Goal: Task Accomplishment & Management: Complete application form

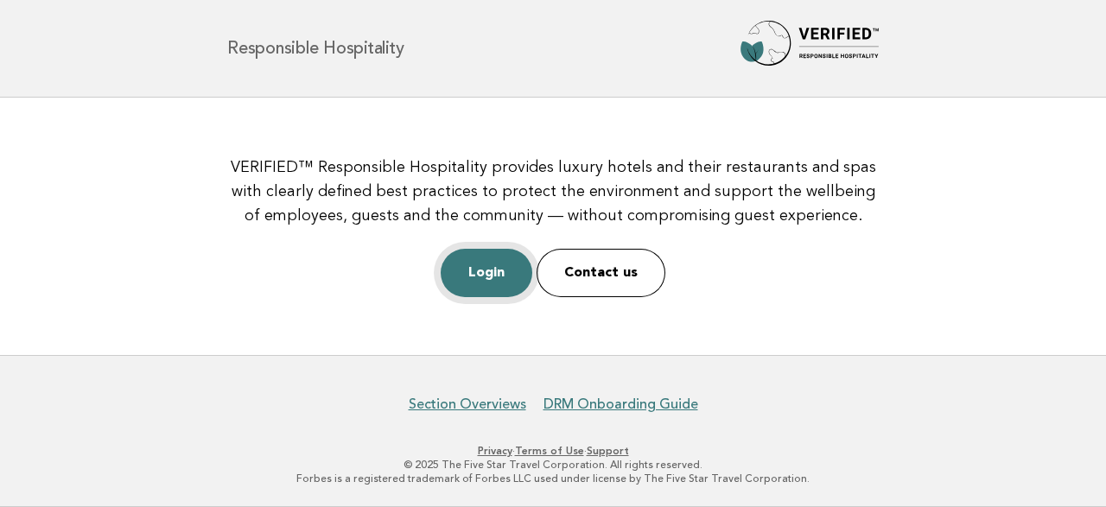
click at [502, 282] on link "Login" at bounding box center [487, 273] width 92 height 48
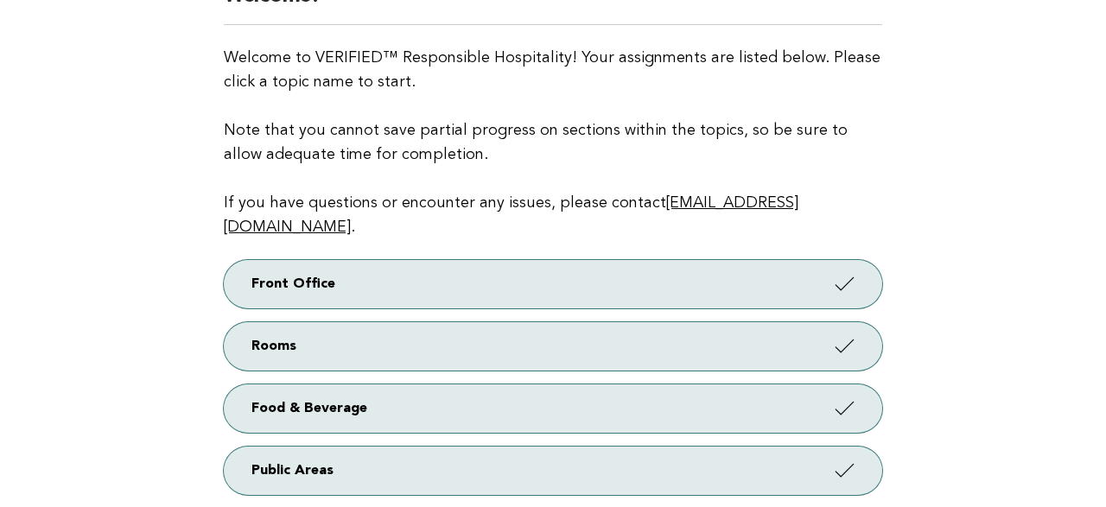
scroll to position [180, 0]
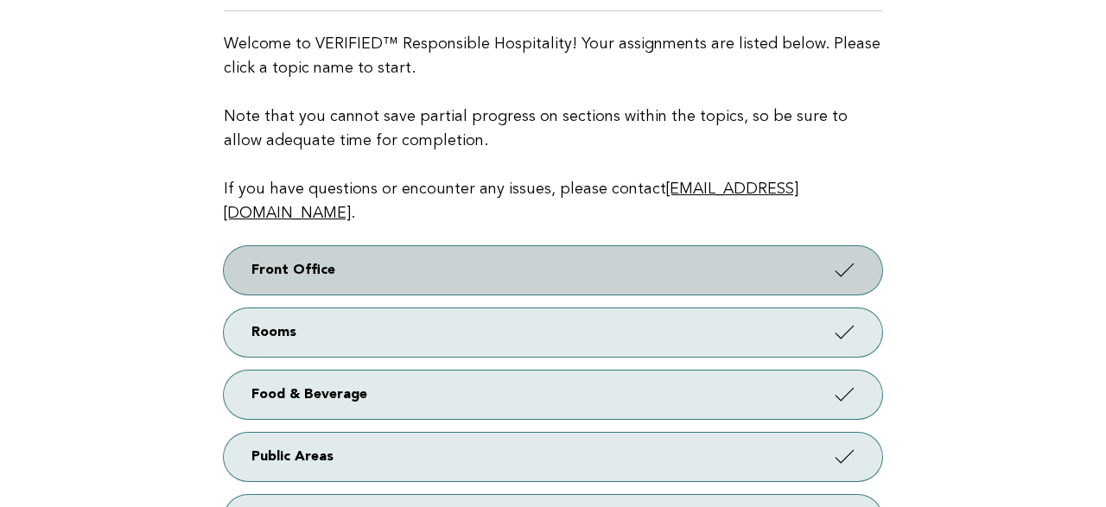
click at [741, 246] on link "Front Office" at bounding box center [553, 270] width 658 height 48
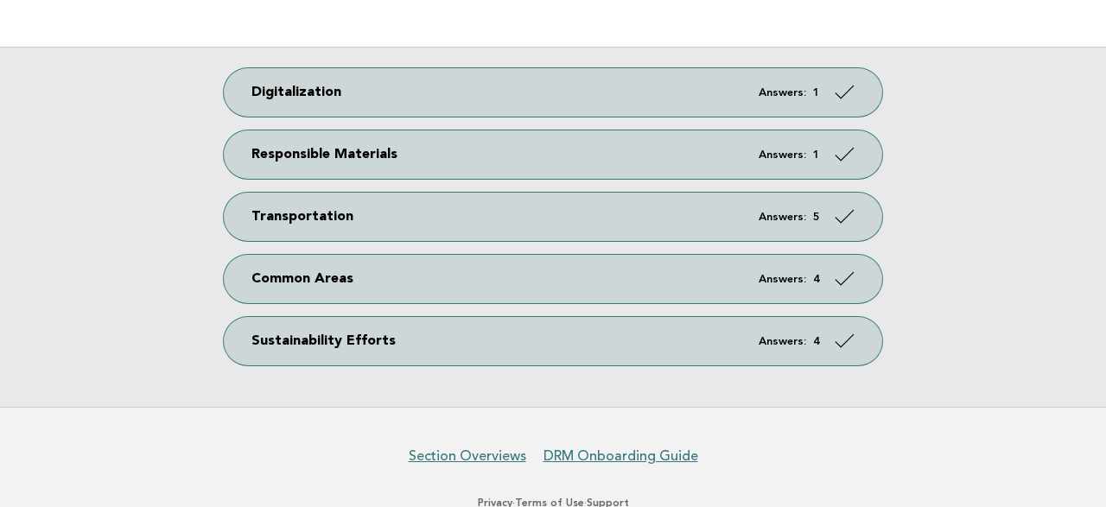
scroll to position [352, 0]
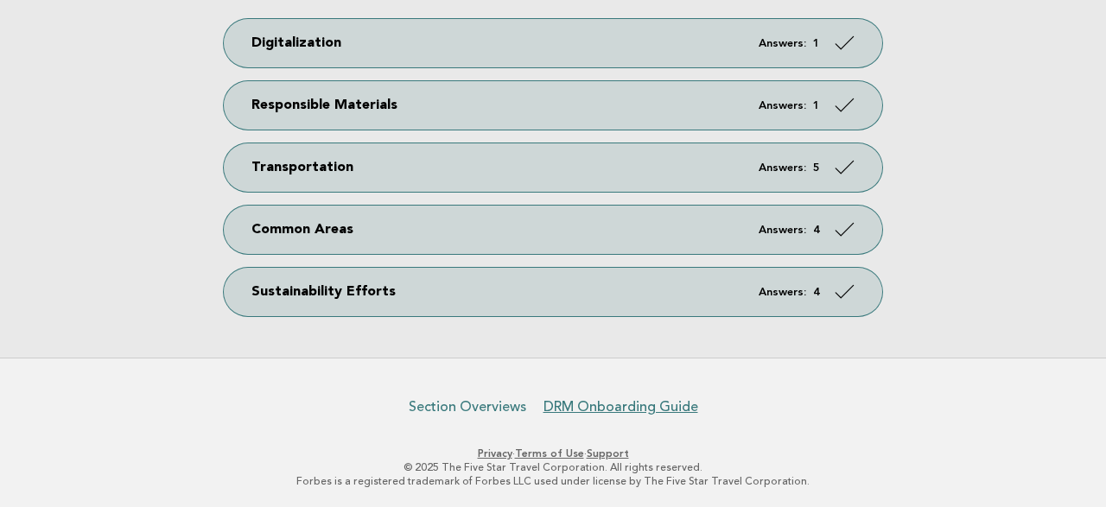
click at [485, 410] on link "Section Overviews" at bounding box center [467, 406] width 117 height 17
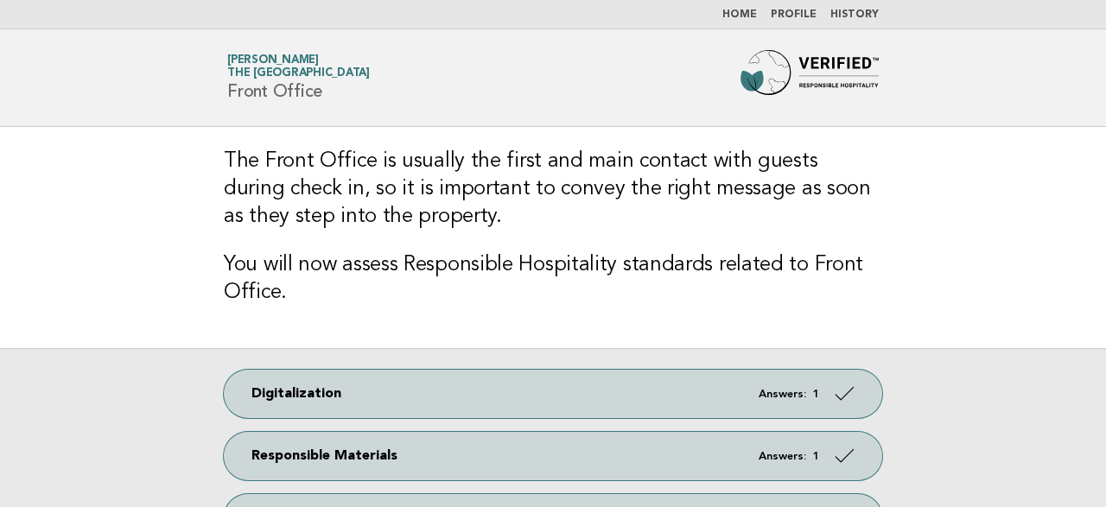
scroll to position [0, 0]
click at [846, 15] on link "History" at bounding box center [854, 15] width 48 height 10
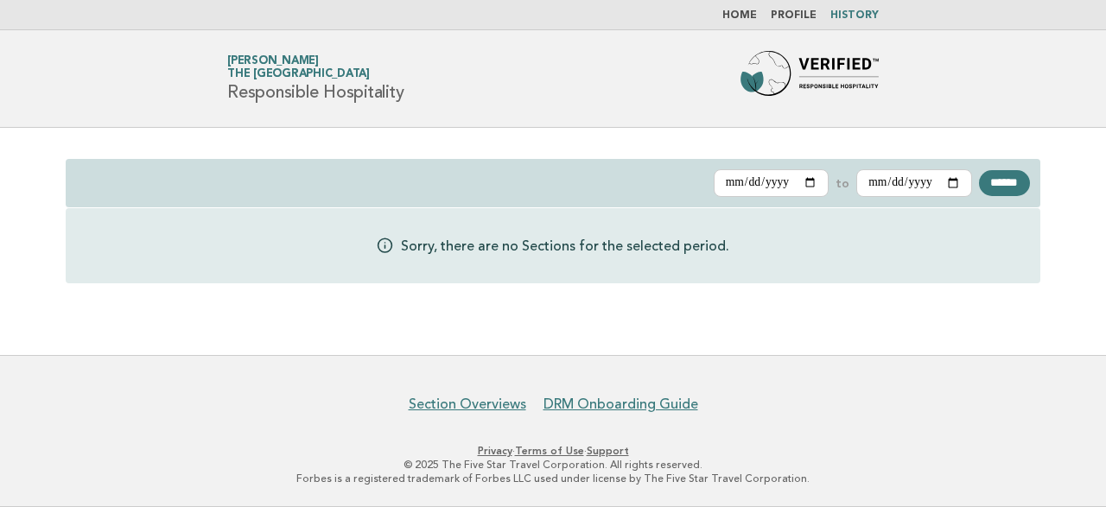
click at [790, 20] on link "Profile" at bounding box center [793, 15] width 46 height 10
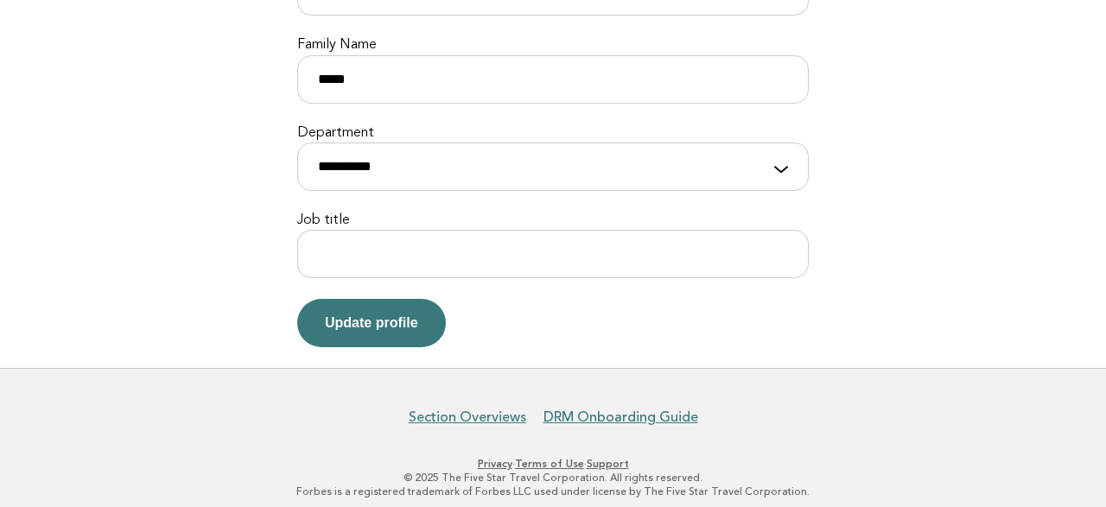
scroll to position [269, 0]
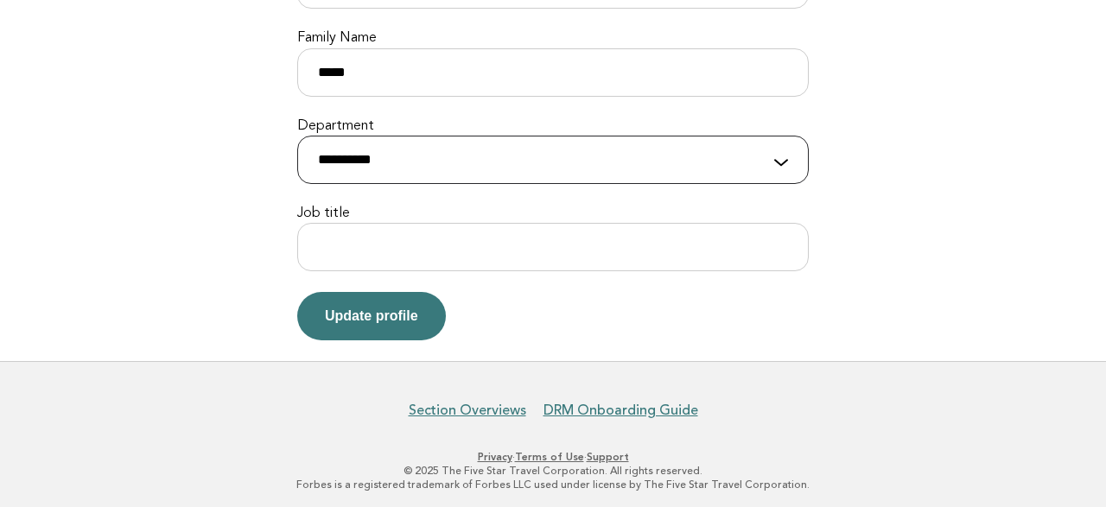
click at [297, 136] on select "**********" at bounding box center [552, 160] width 511 height 48
select select "**********"
click option "**********" at bounding box center [0, 0] width 0 height 0
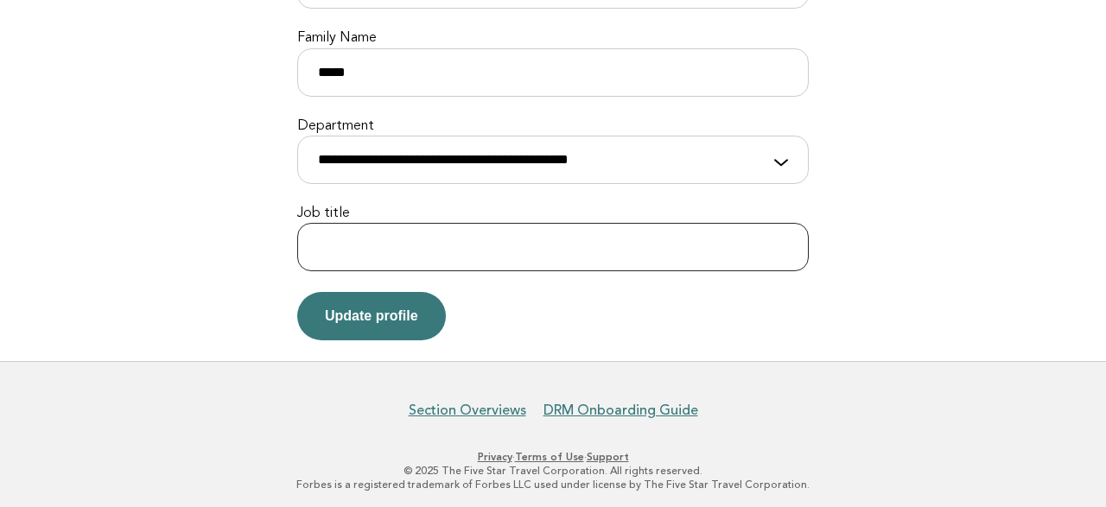
click at [495, 250] on input "Job title" at bounding box center [552, 247] width 511 height 48
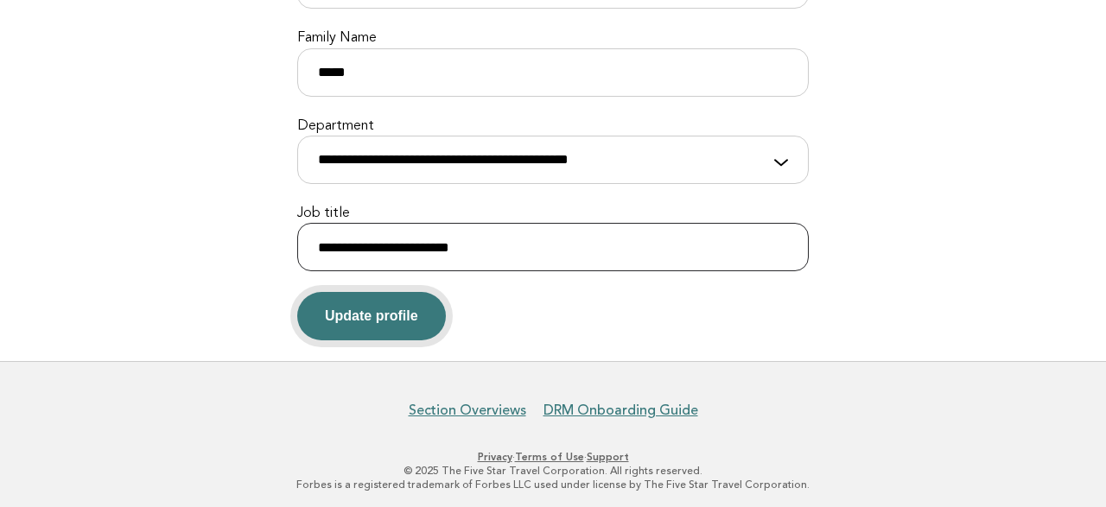
type input "**********"
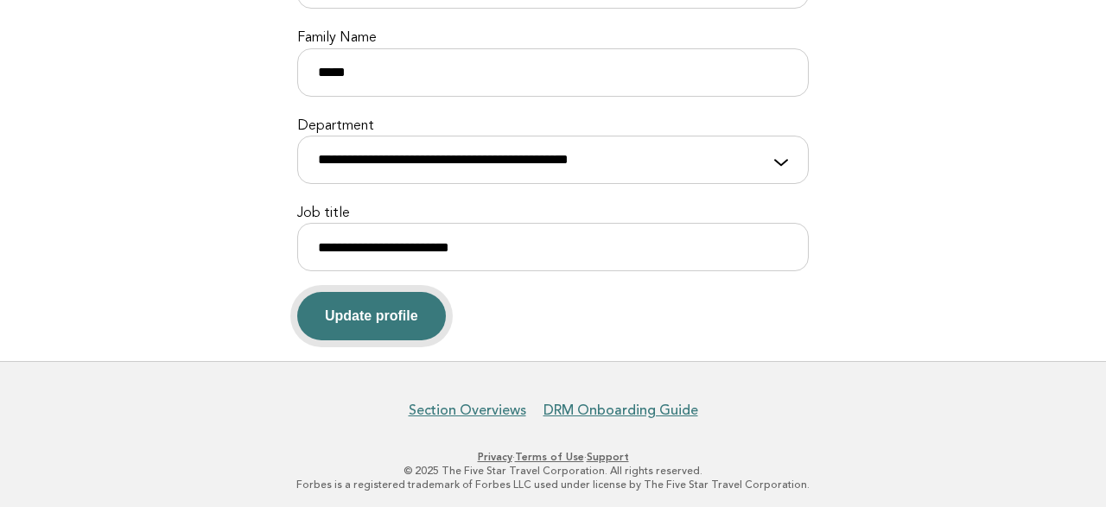
click at [393, 315] on button "Update profile" at bounding box center [371, 316] width 149 height 48
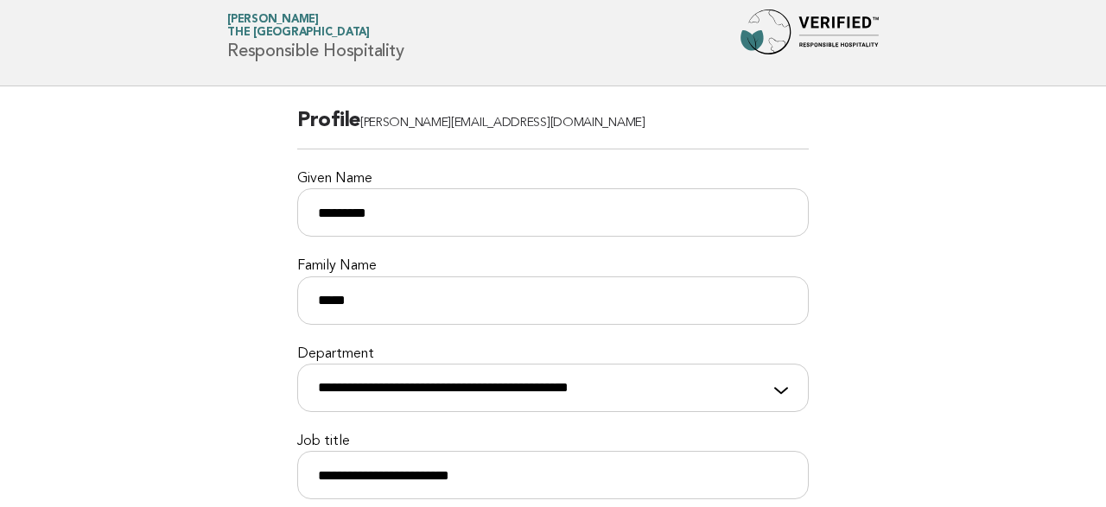
scroll to position [0, 0]
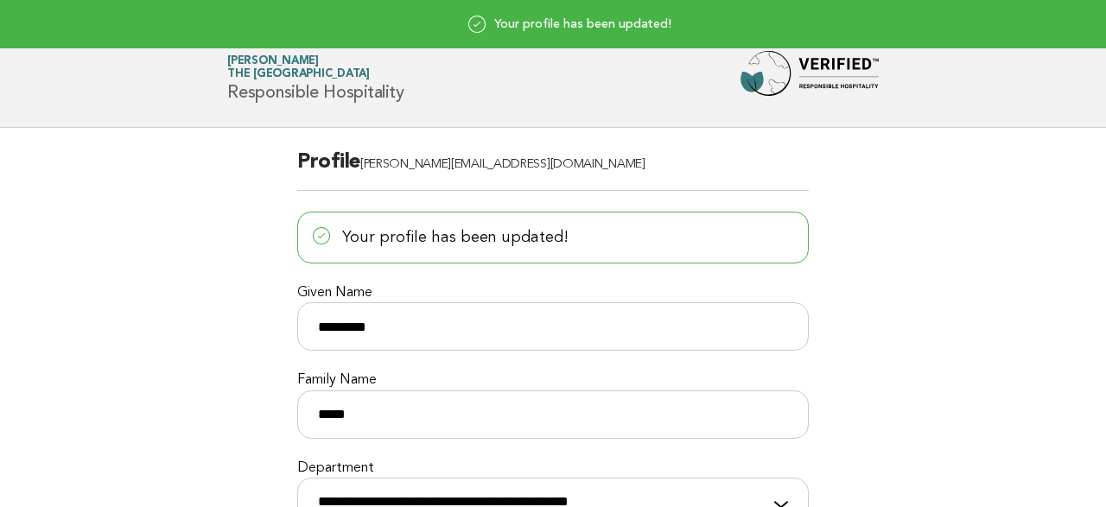
click at [282, 74] on span "The [GEOGRAPHIC_DATA]" at bounding box center [298, 74] width 143 height 11
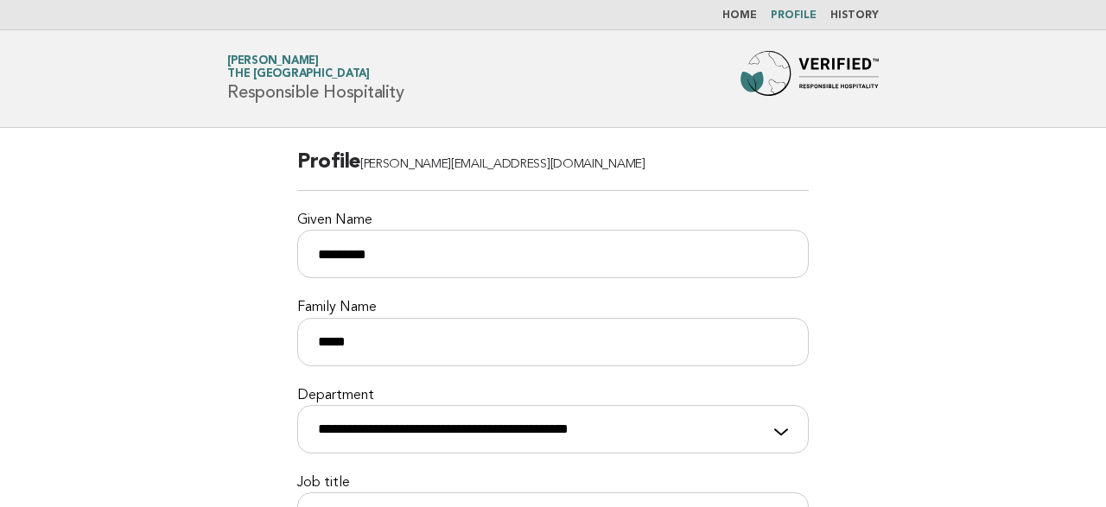
click at [740, 10] on link "Home" at bounding box center [739, 15] width 35 height 10
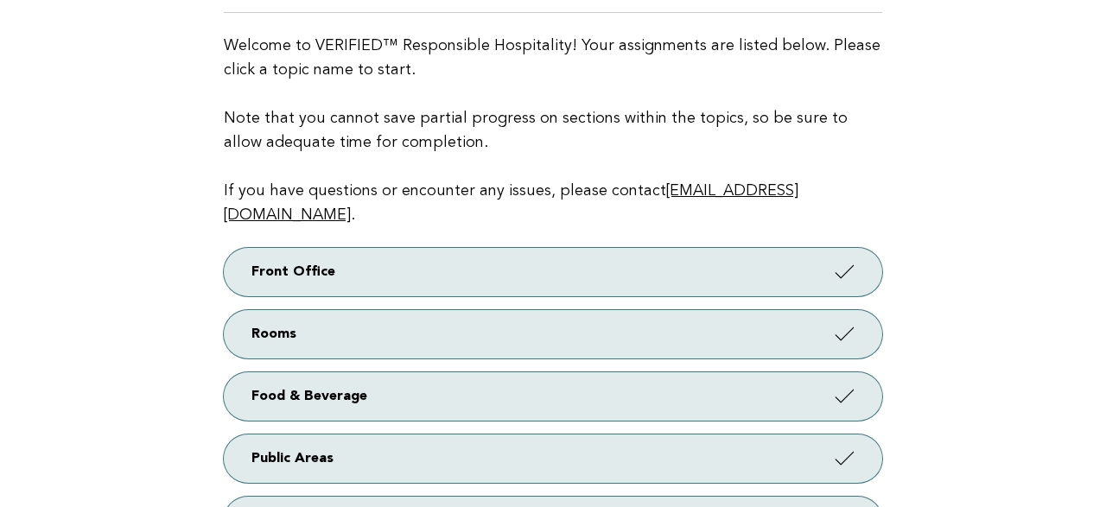
scroll to position [180, 0]
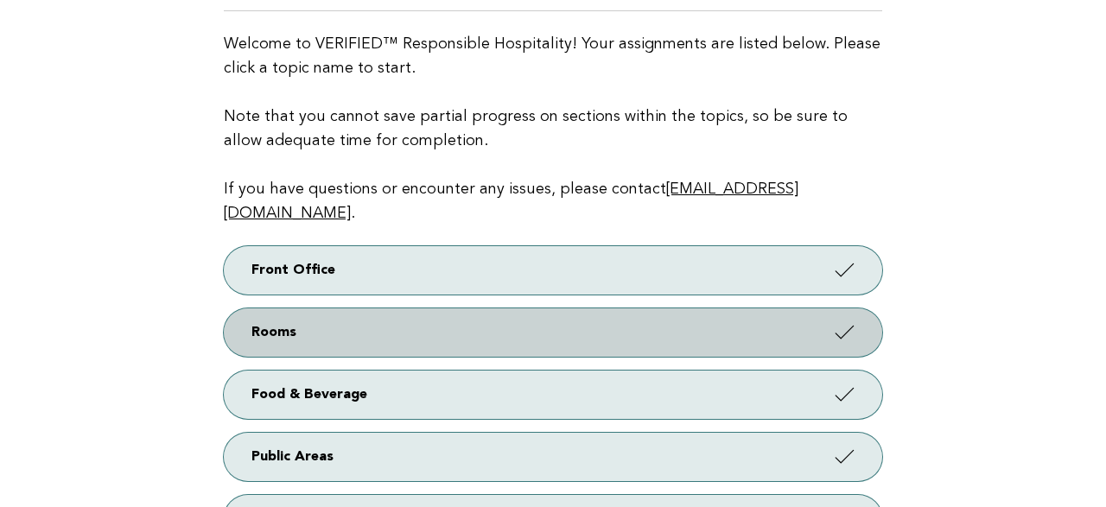
click at [630, 308] on link "Rooms" at bounding box center [553, 332] width 658 height 48
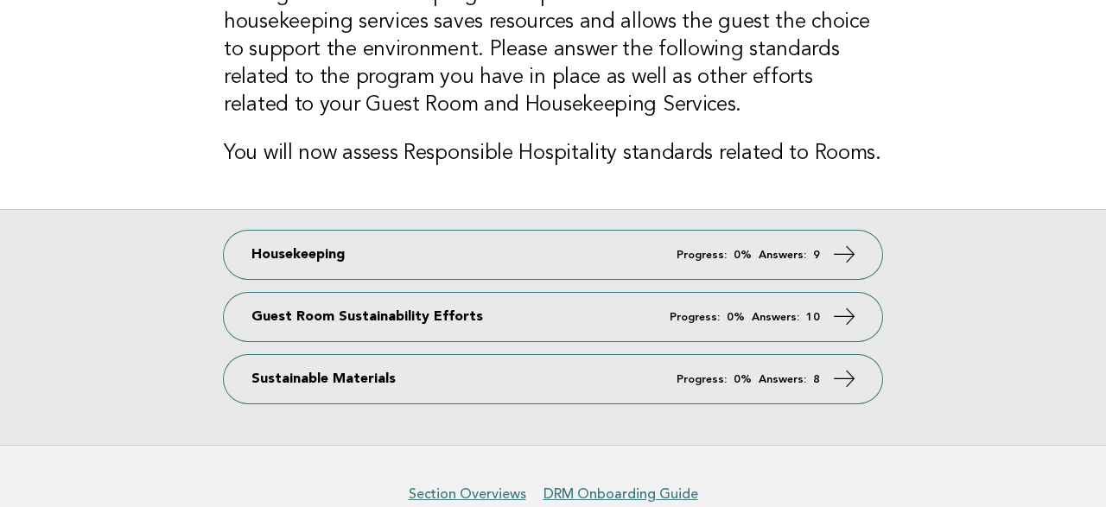
scroll to position [180, 0]
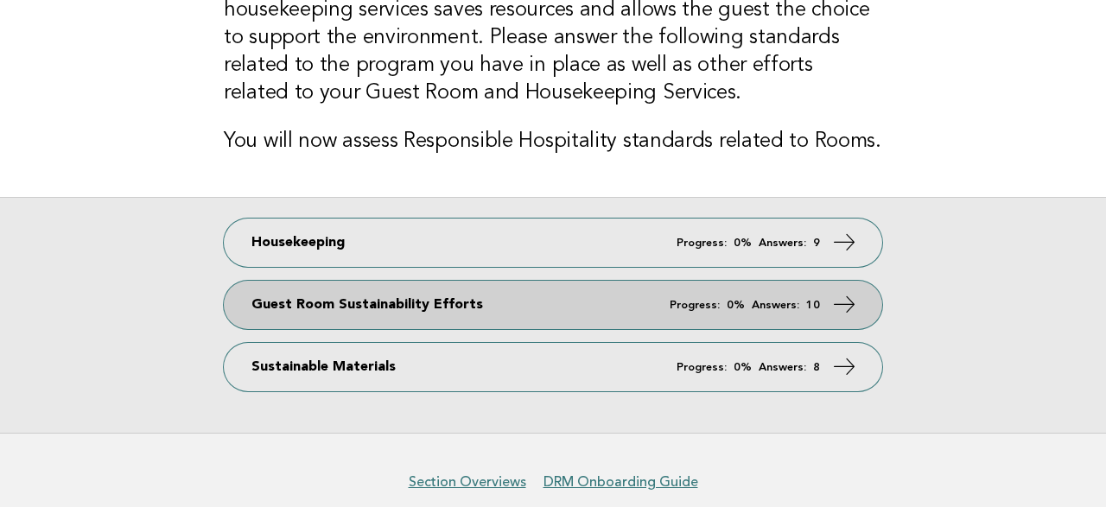
click at [694, 308] on em "Progress:" at bounding box center [694, 305] width 50 height 11
click at [789, 303] on em "Answers:" at bounding box center [775, 305] width 48 height 11
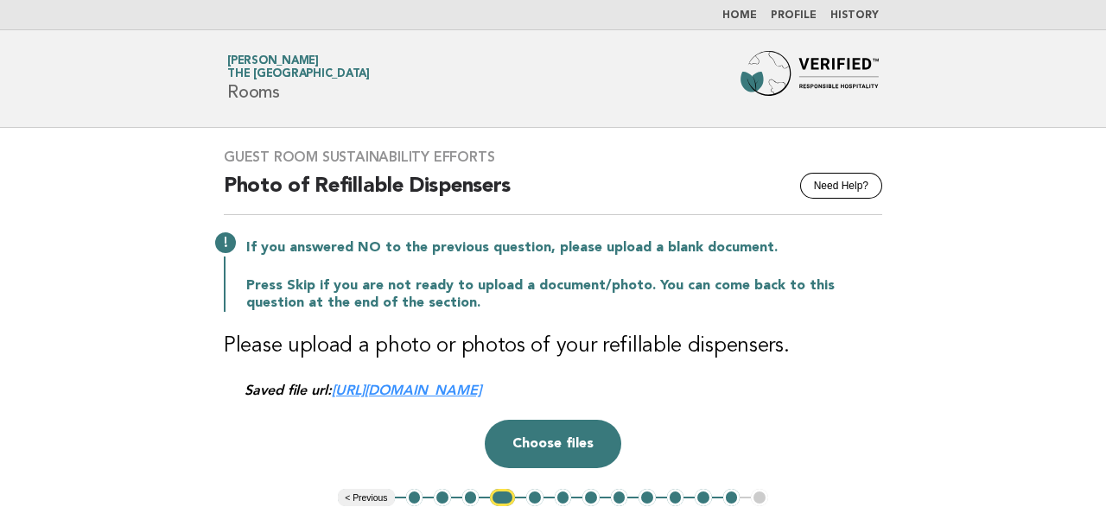
scroll to position [259, 0]
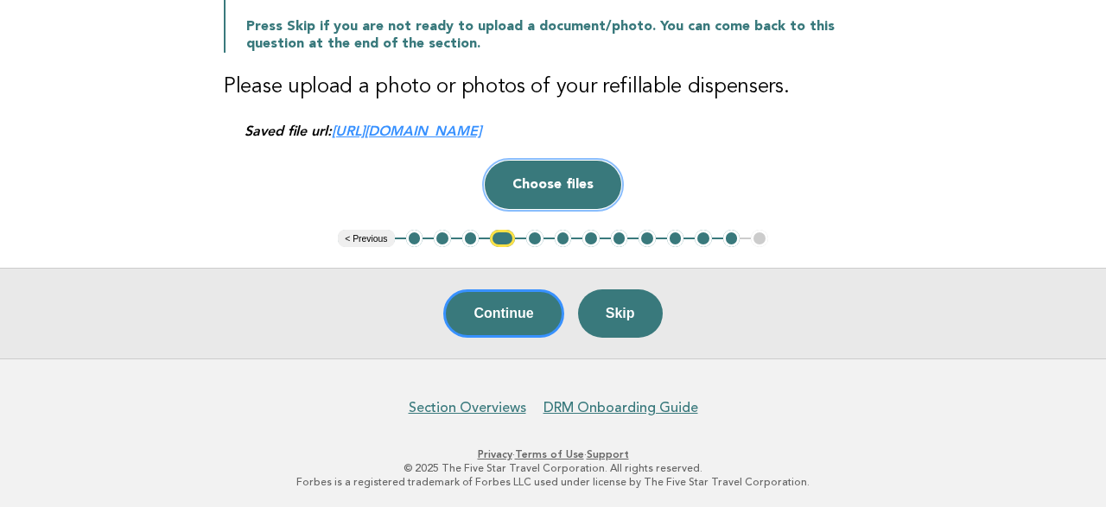
click at [567, 180] on button "Choose files" at bounding box center [553, 185] width 136 height 48
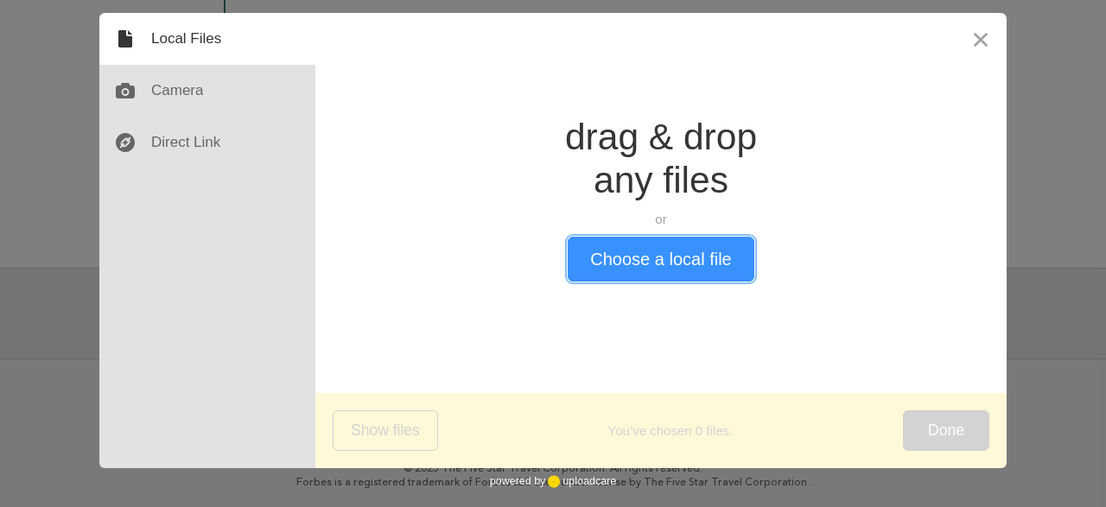
click at [639, 263] on button "Choose a local file" at bounding box center [660, 259] width 186 height 45
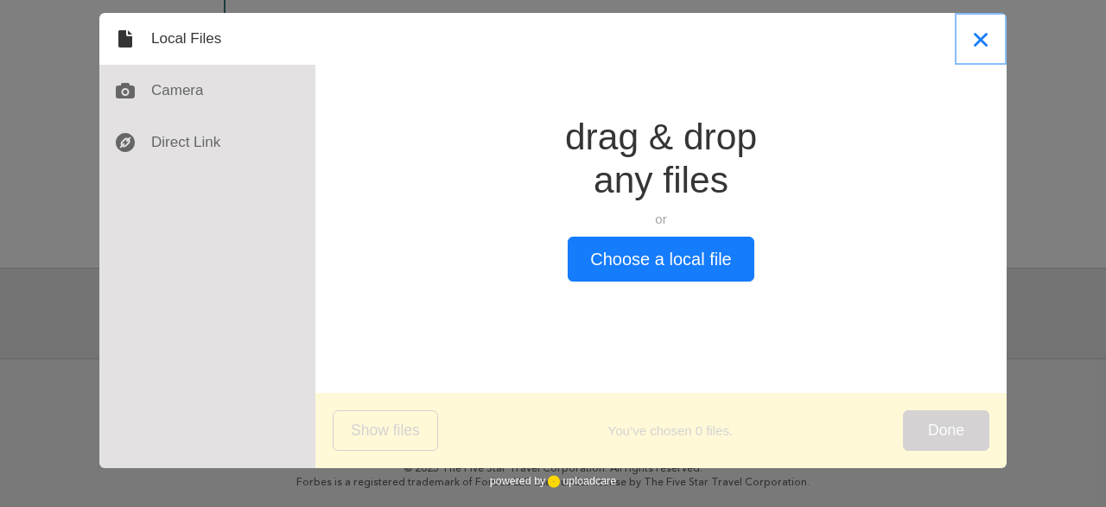
click at [983, 39] on button "Close" at bounding box center [980, 39] width 52 height 52
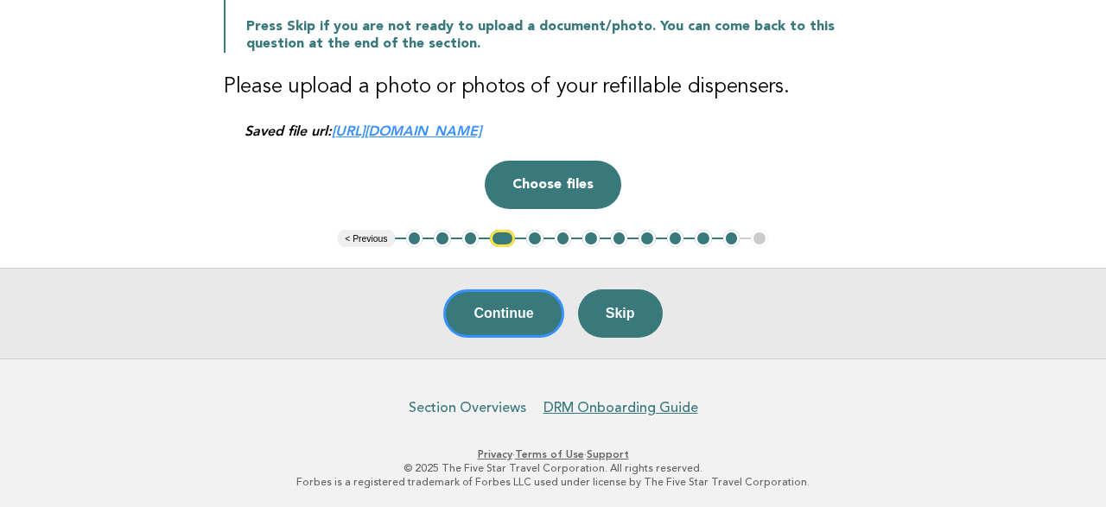
click at [481, 407] on link "Section Overviews" at bounding box center [467, 407] width 117 height 17
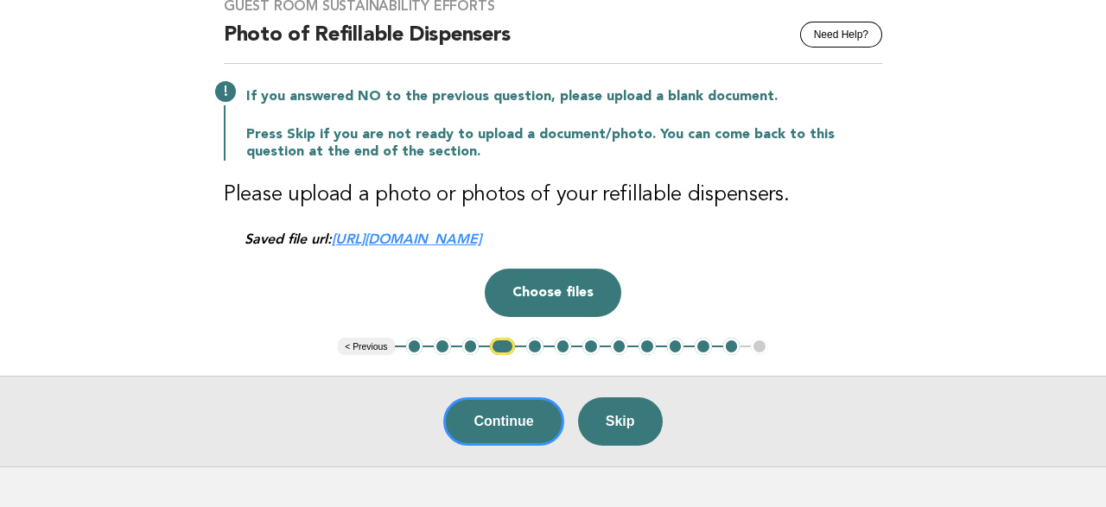
scroll to position [0, 0]
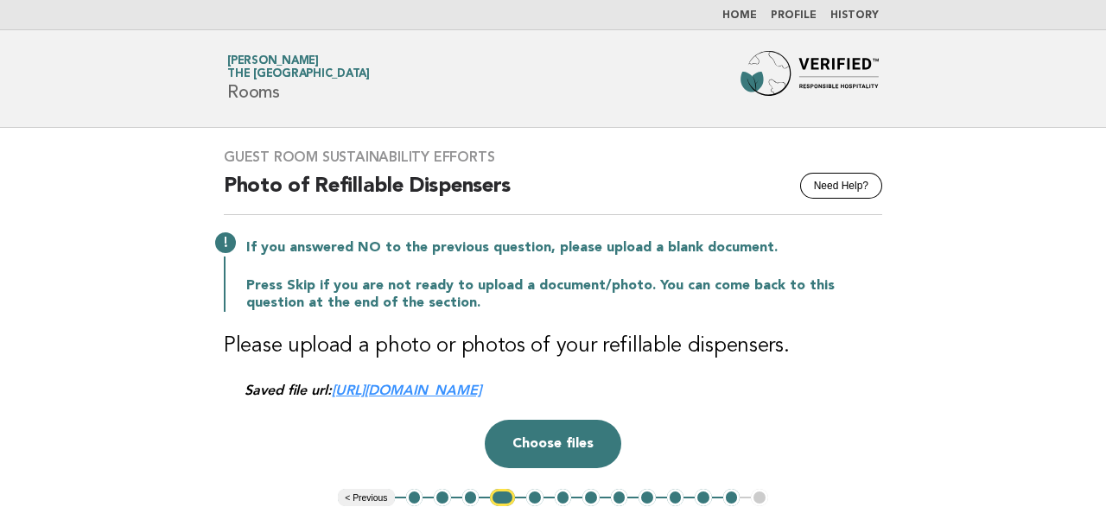
click at [757, 11] on link "Home" at bounding box center [739, 15] width 35 height 10
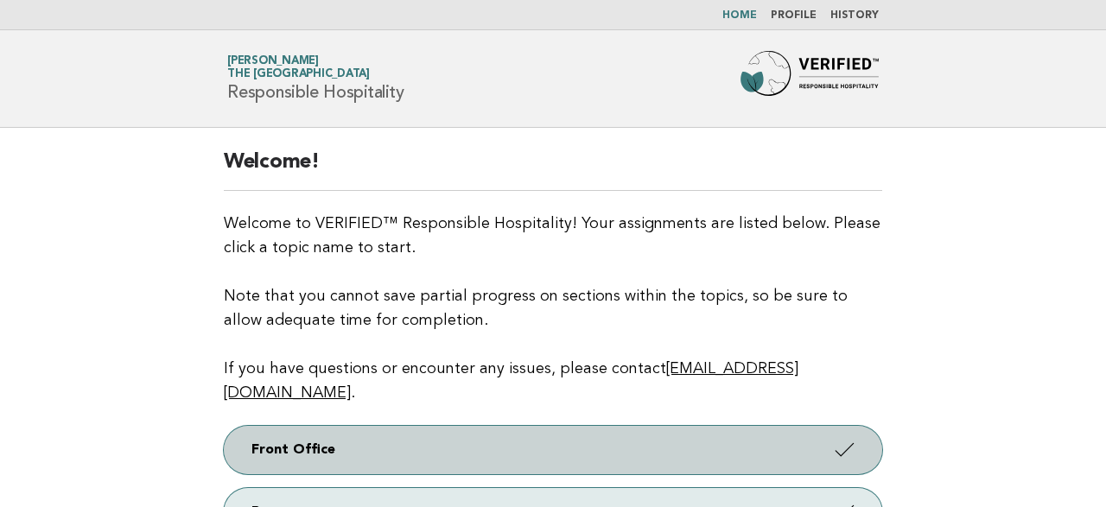
click at [538, 426] on link "Front Office" at bounding box center [553, 450] width 658 height 48
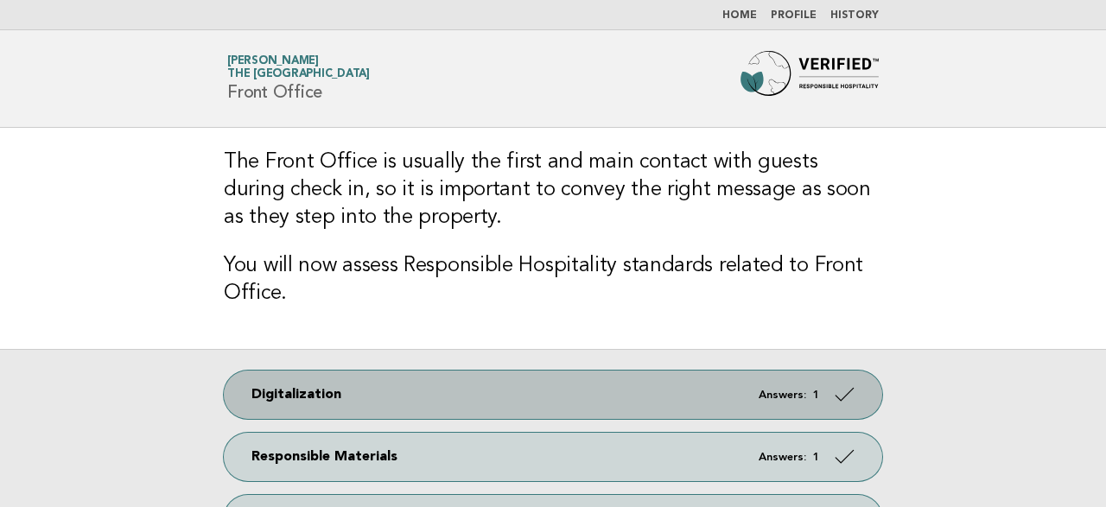
click at [308, 397] on link "Digitalization Answers: 1" at bounding box center [553, 395] width 658 height 48
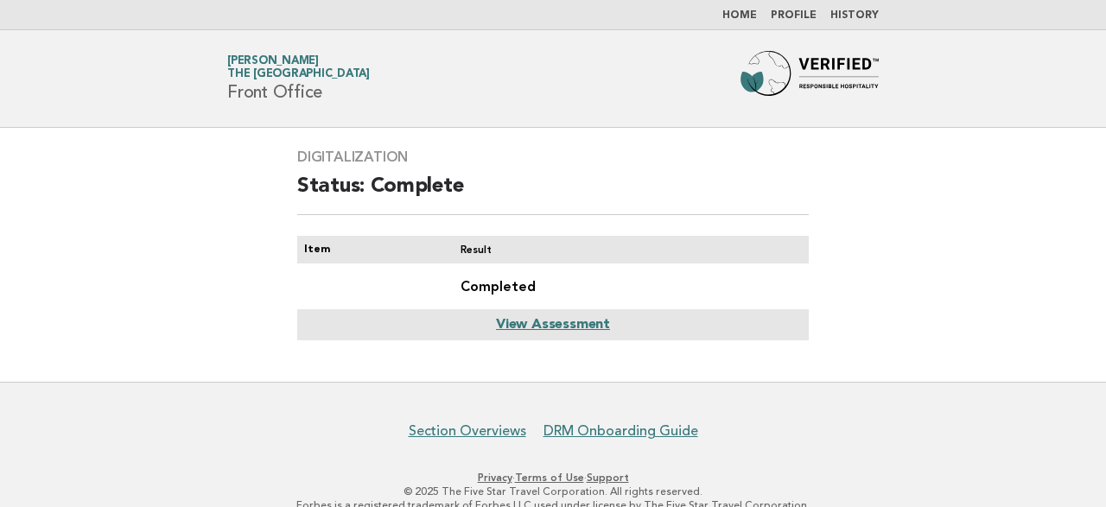
click at [562, 319] on link "View Assessment" at bounding box center [553, 325] width 114 height 14
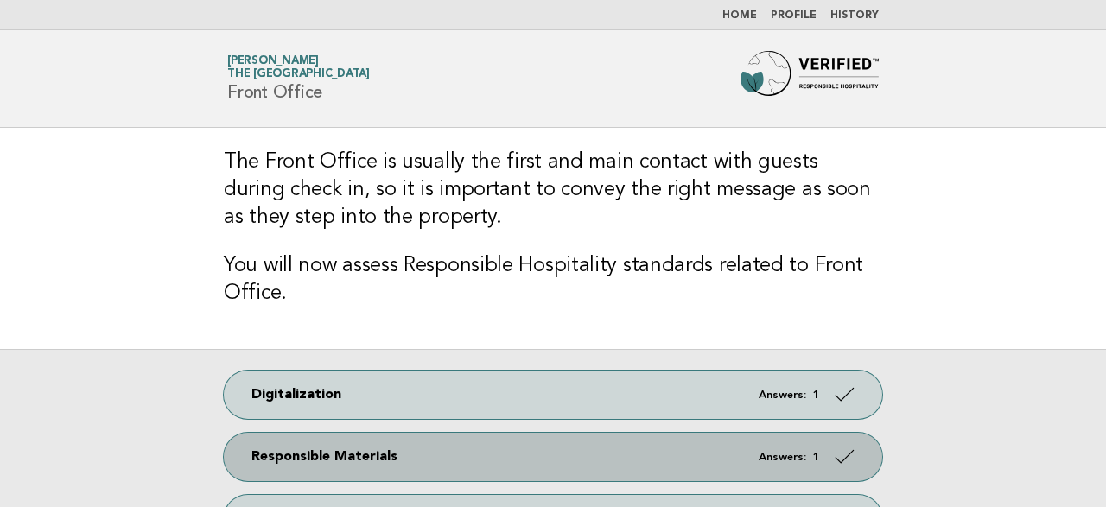
click at [333, 455] on link "Responsible Materials Answers: 1" at bounding box center [553, 457] width 658 height 48
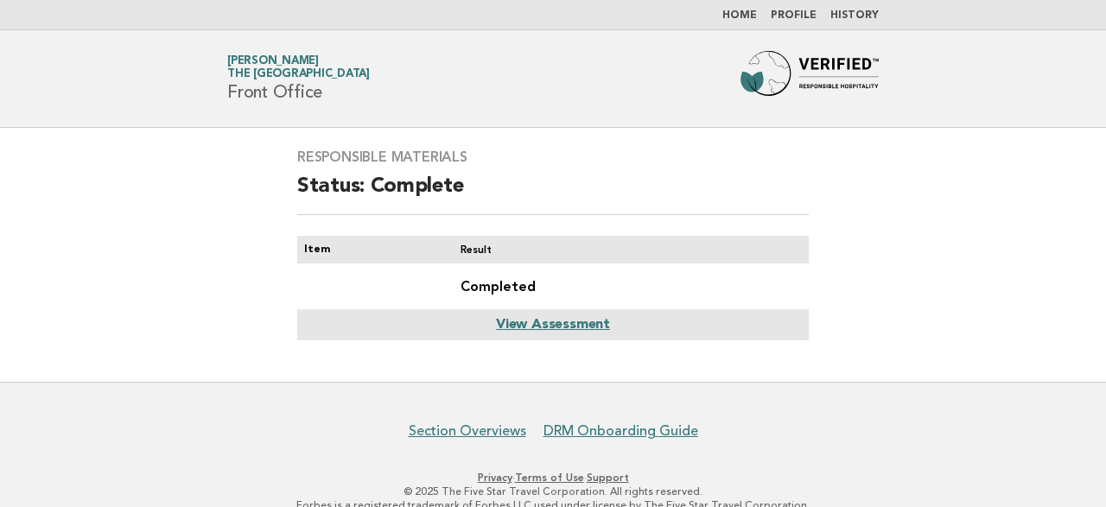
click at [528, 324] on link "View Assessment" at bounding box center [553, 325] width 114 height 14
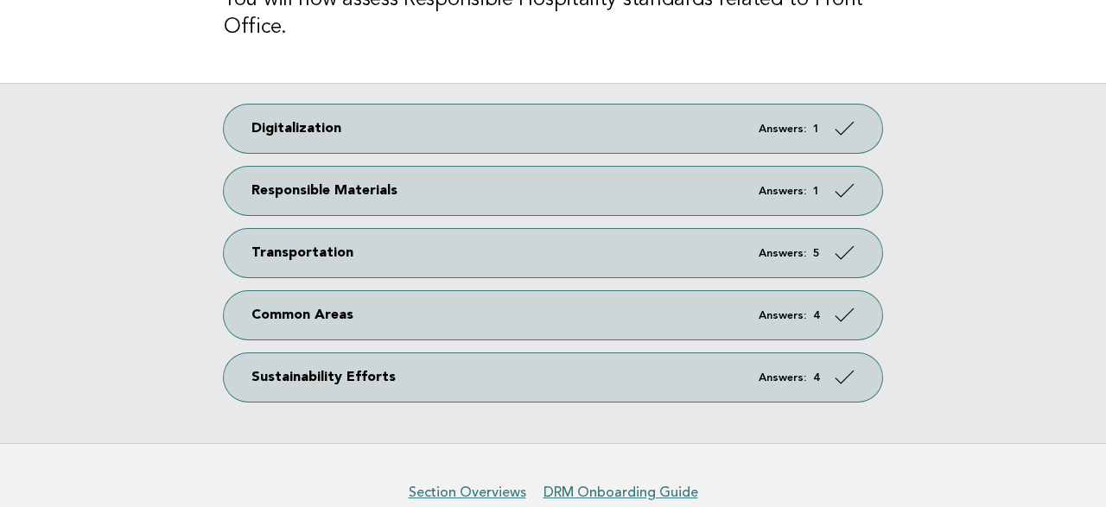
scroll to position [269, 0]
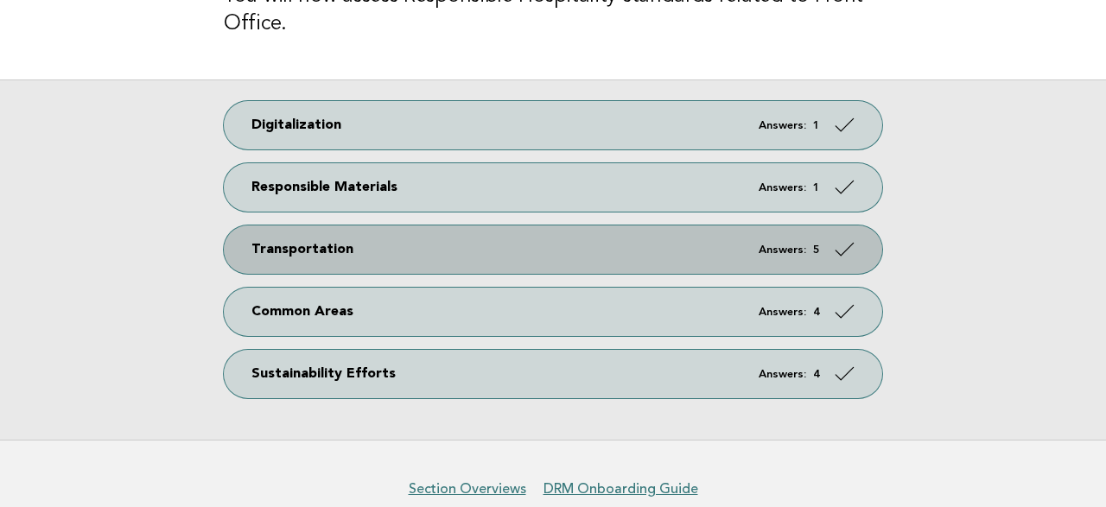
click at [322, 248] on link "Transportation Answers: 5" at bounding box center [553, 249] width 658 height 48
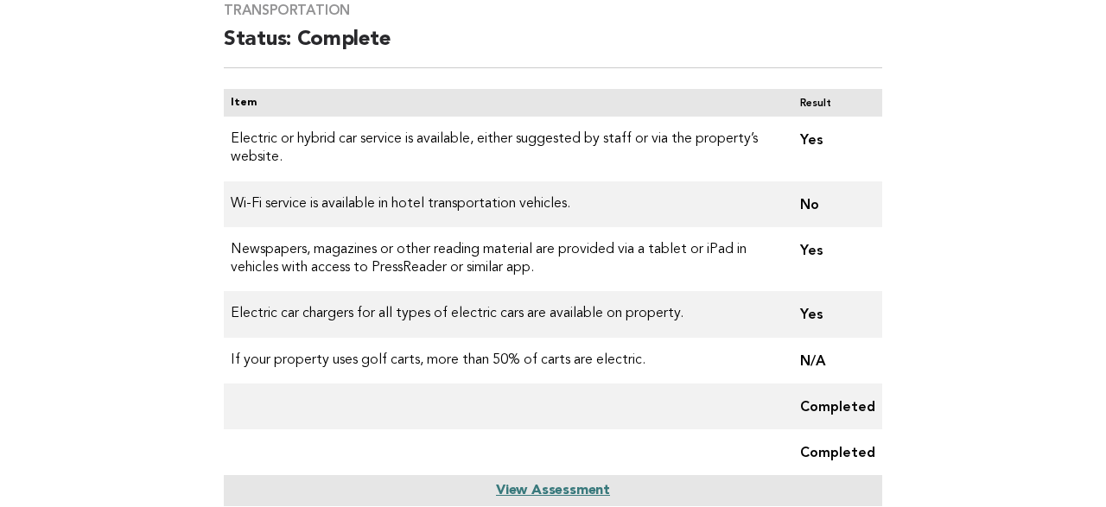
scroll to position [180, 0]
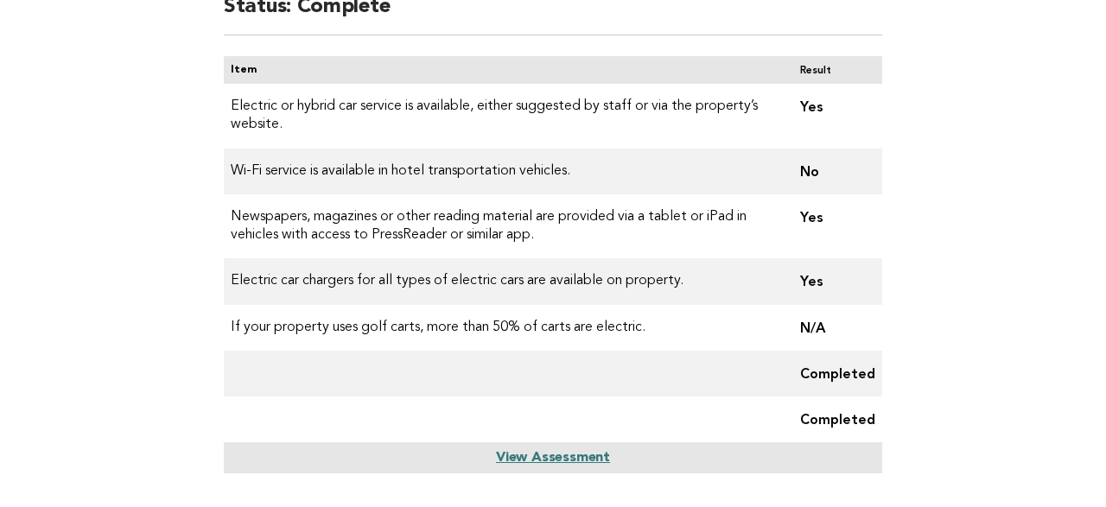
click at [594, 457] on link "View Assessment" at bounding box center [553, 458] width 114 height 14
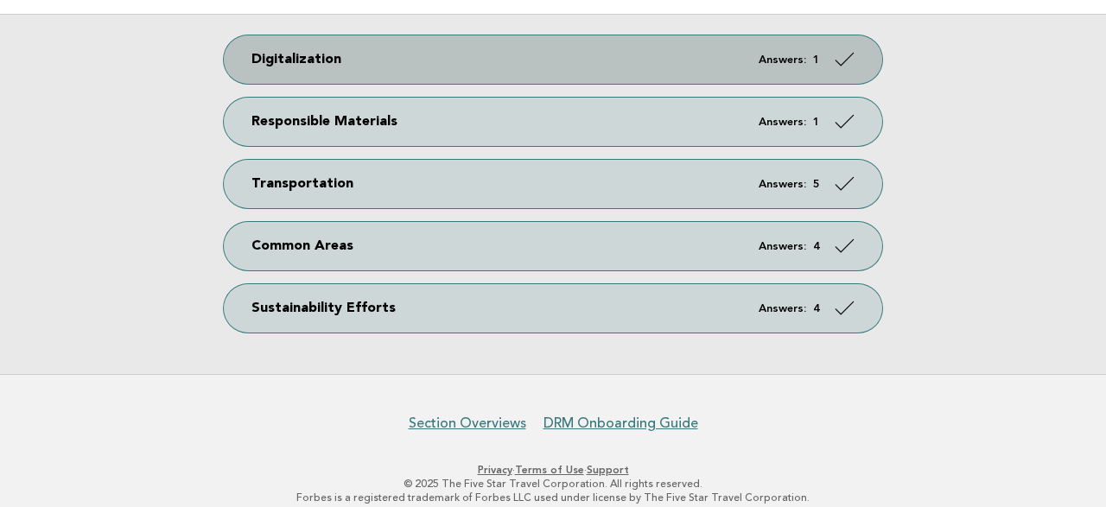
scroll to position [352, 0]
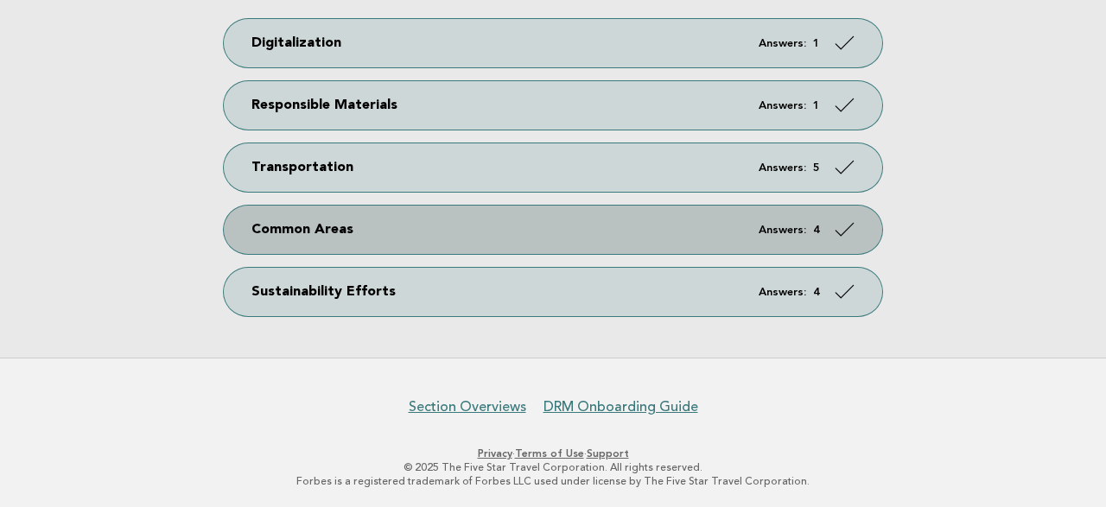
click at [354, 217] on link "Common Areas Answers: 4" at bounding box center [553, 230] width 658 height 48
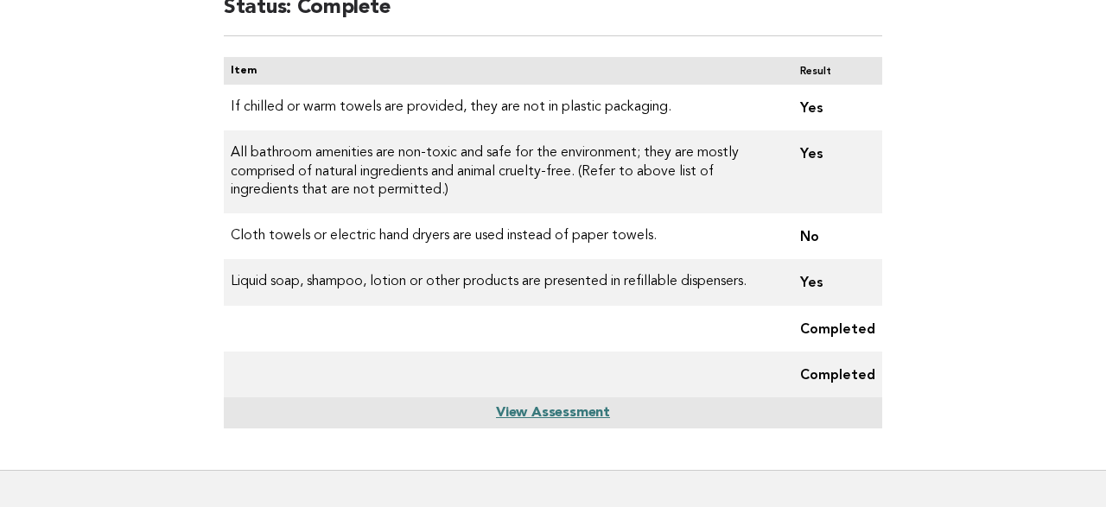
scroll to position [180, 0]
click at [566, 409] on link "View Assessment" at bounding box center [553, 412] width 114 height 14
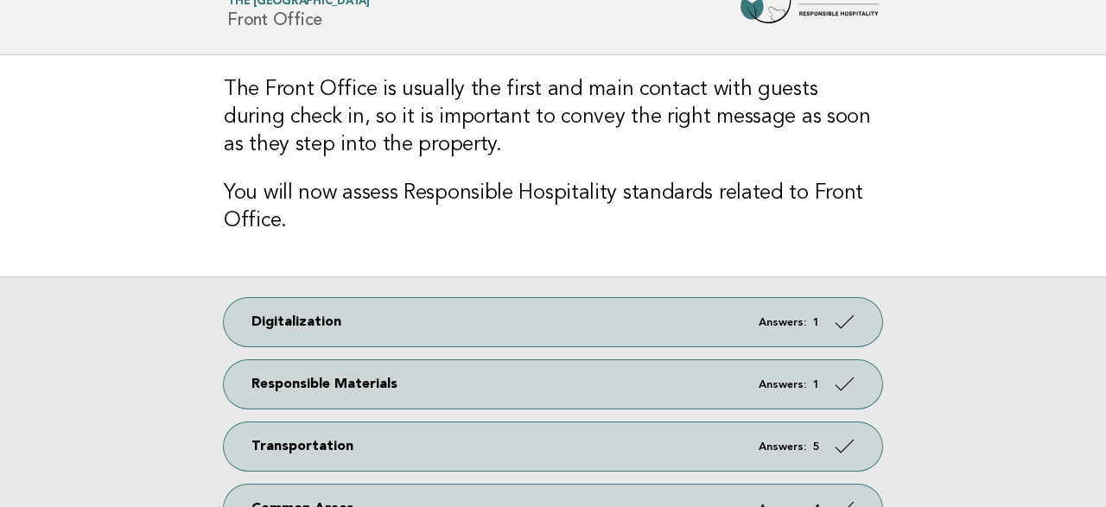
scroll to position [352, 0]
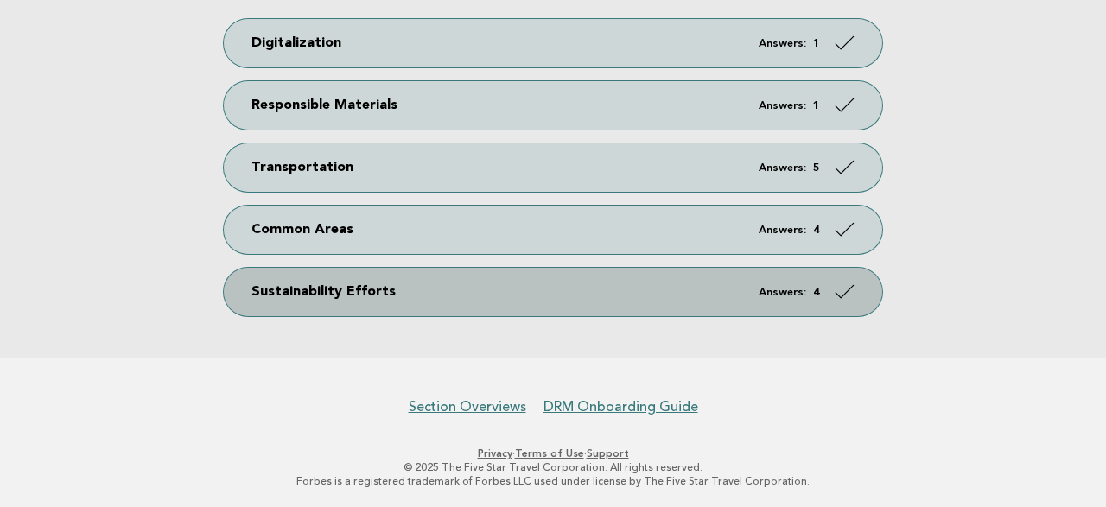
click at [350, 296] on link "Sustainability Efforts Answers: 4" at bounding box center [553, 292] width 658 height 48
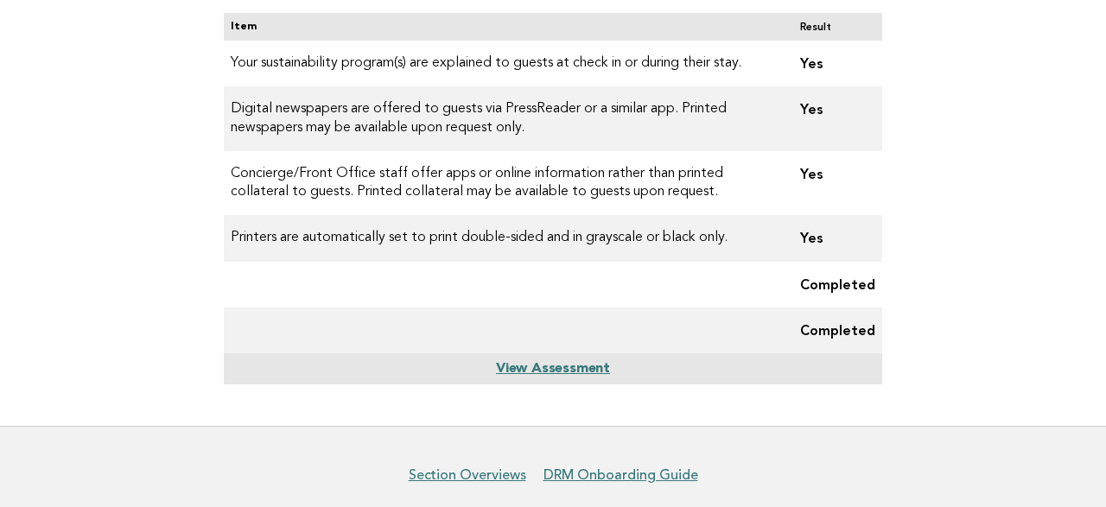
scroll to position [291, 0]
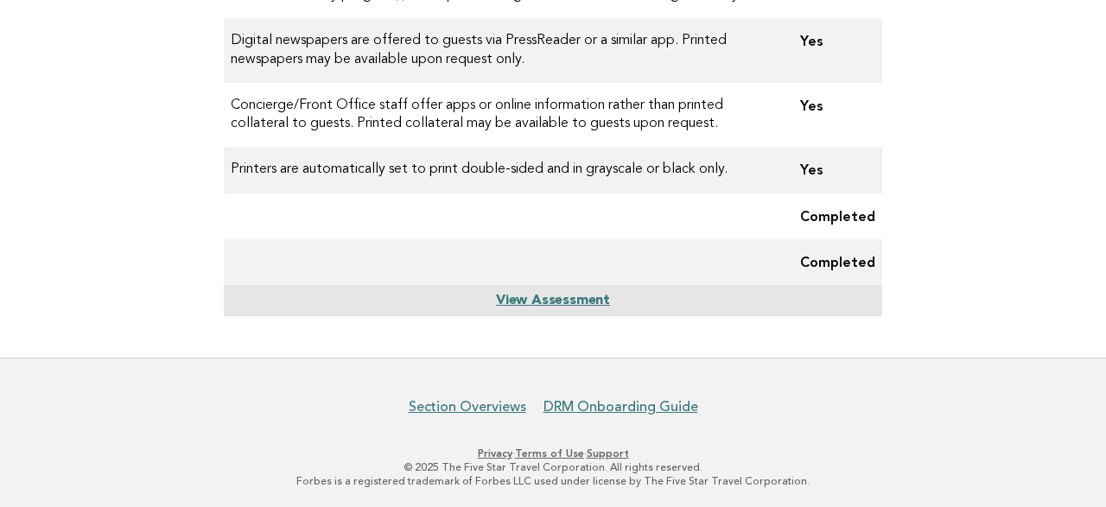
click at [543, 299] on link "View Assessment" at bounding box center [553, 301] width 114 height 14
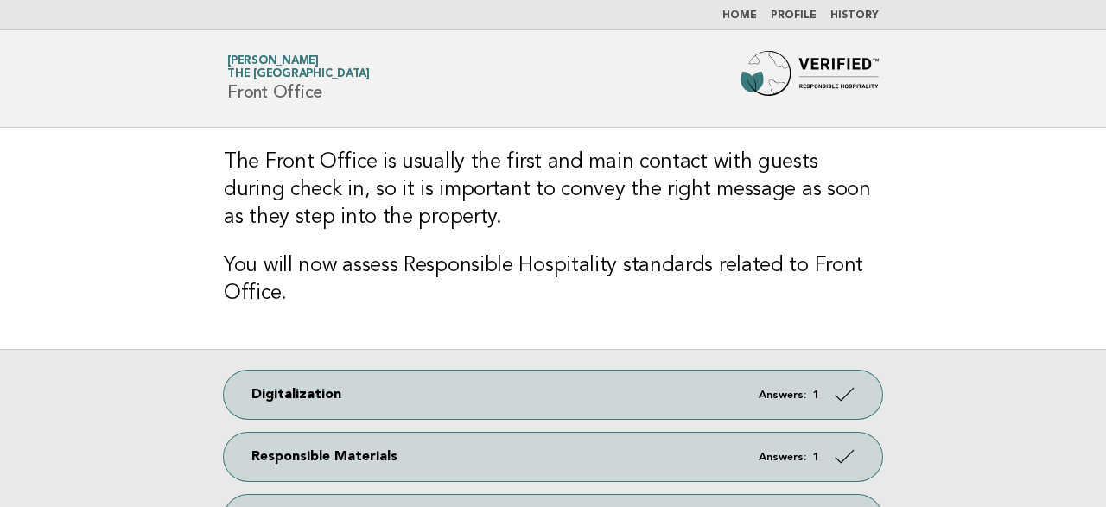
click at [746, 18] on link "Home" at bounding box center [739, 15] width 35 height 10
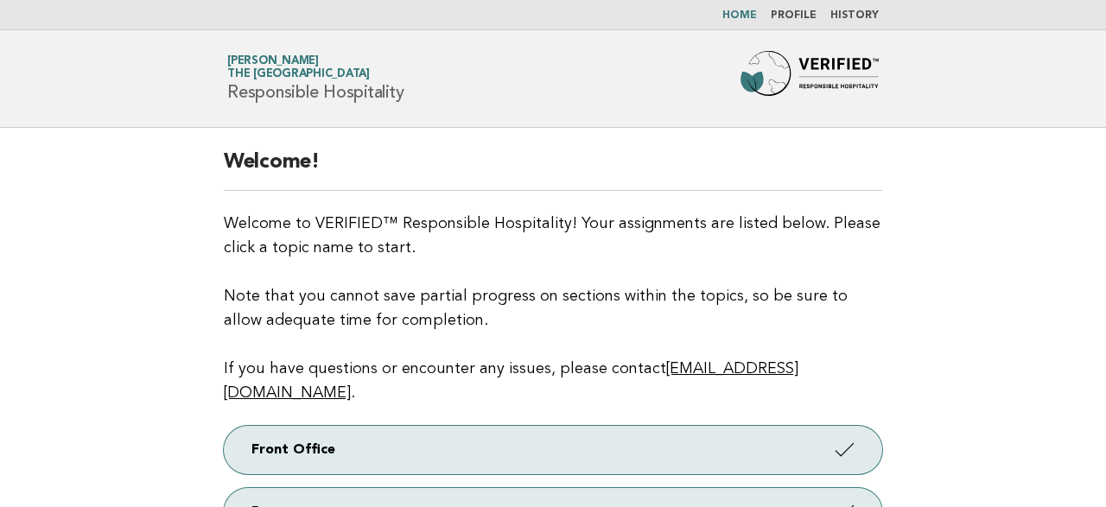
scroll to position [180, 0]
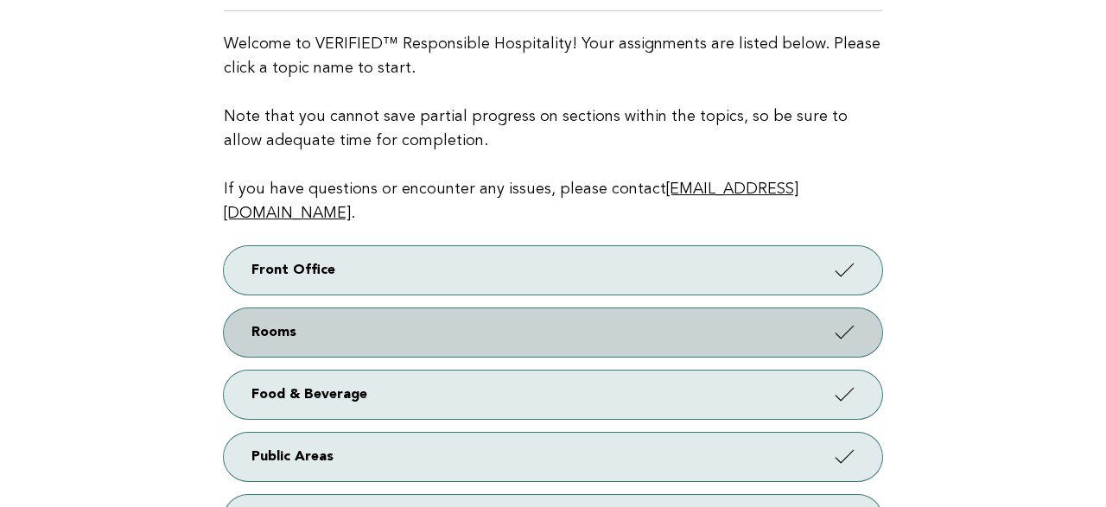
click at [278, 308] on link "Rooms" at bounding box center [553, 332] width 658 height 48
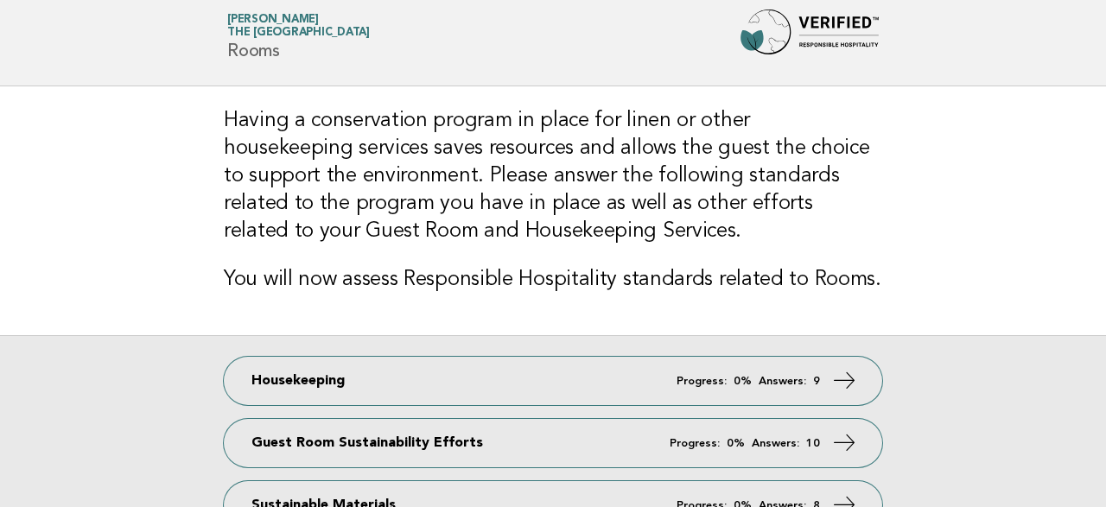
scroll to position [90, 0]
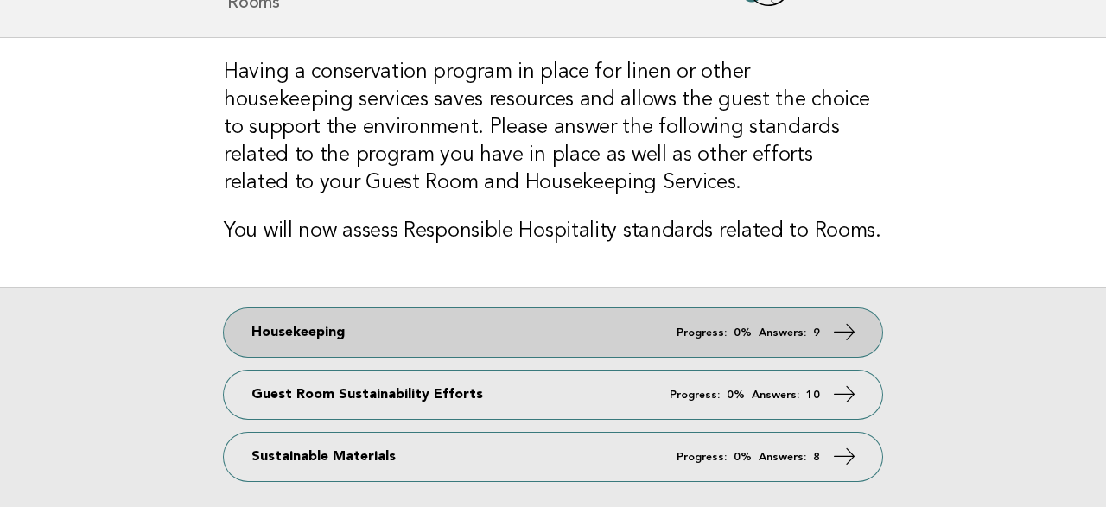
click at [383, 327] on link "Housekeeping Progress: 0% Answers: 9" at bounding box center [553, 332] width 658 height 48
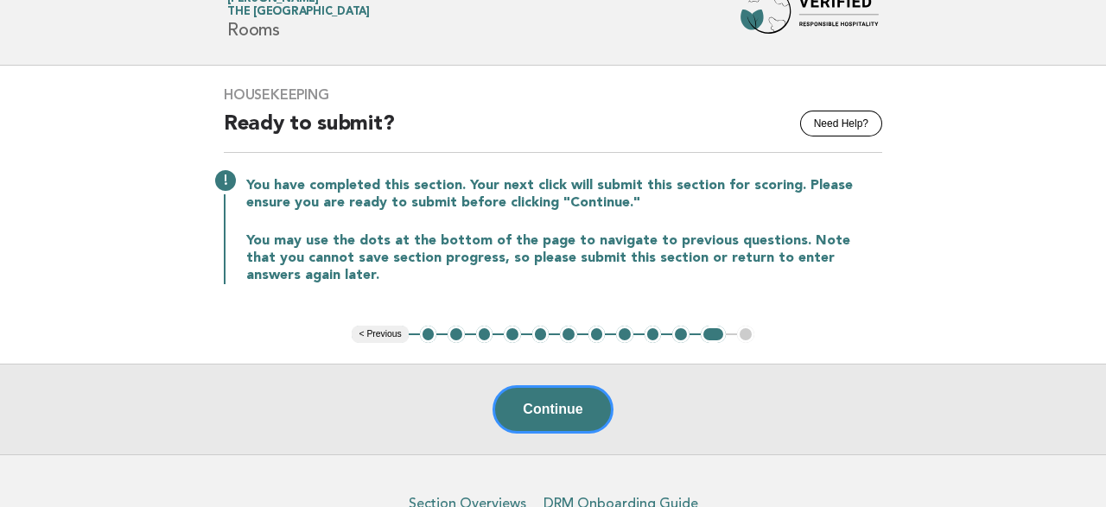
scroll to position [158, 0]
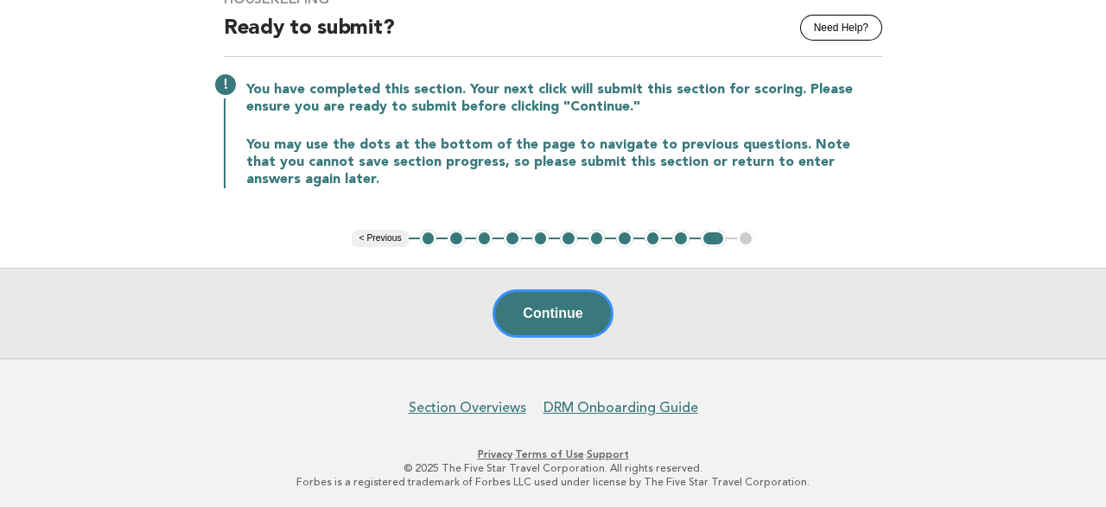
click at [429, 236] on button "1" at bounding box center [428, 238] width 17 height 17
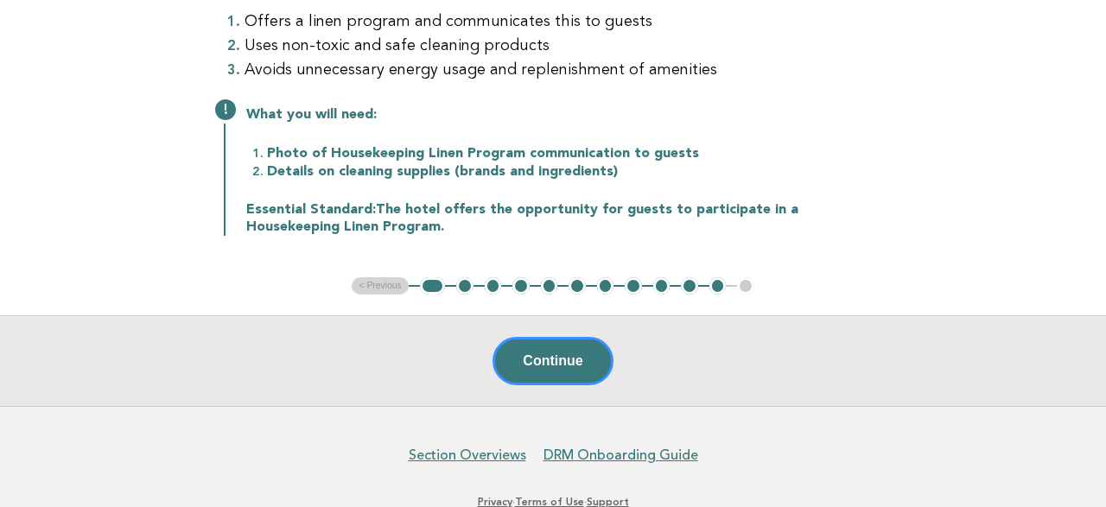
scroll to position [283, 0]
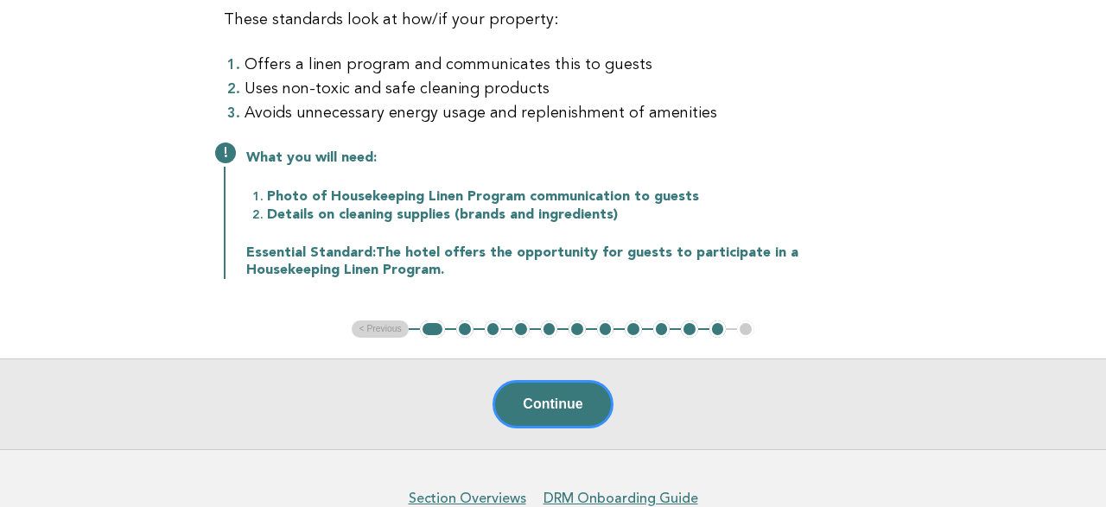
click at [466, 326] on button "2" at bounding box center [464, 328] width 17 height 17
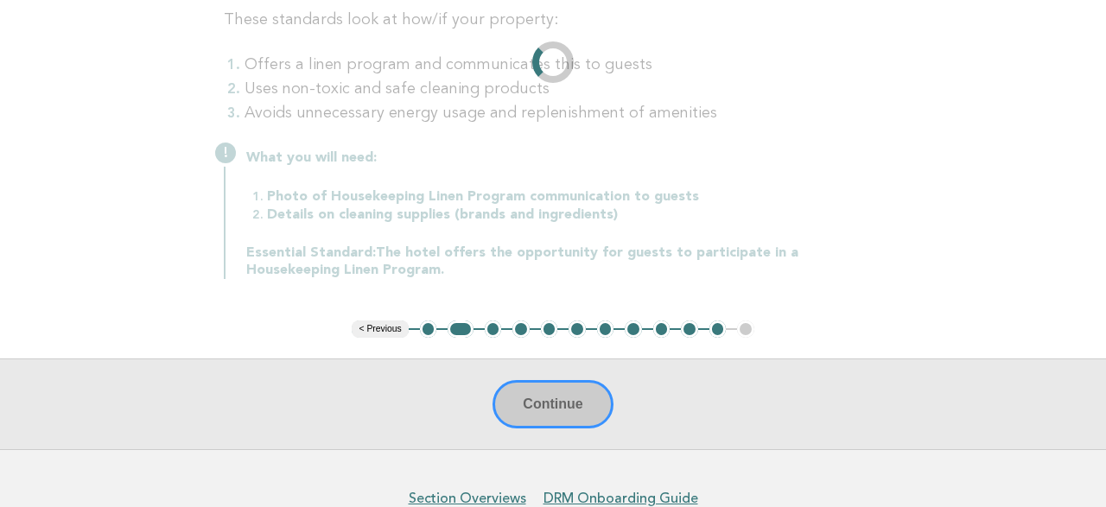
scroll to position [134, 0]
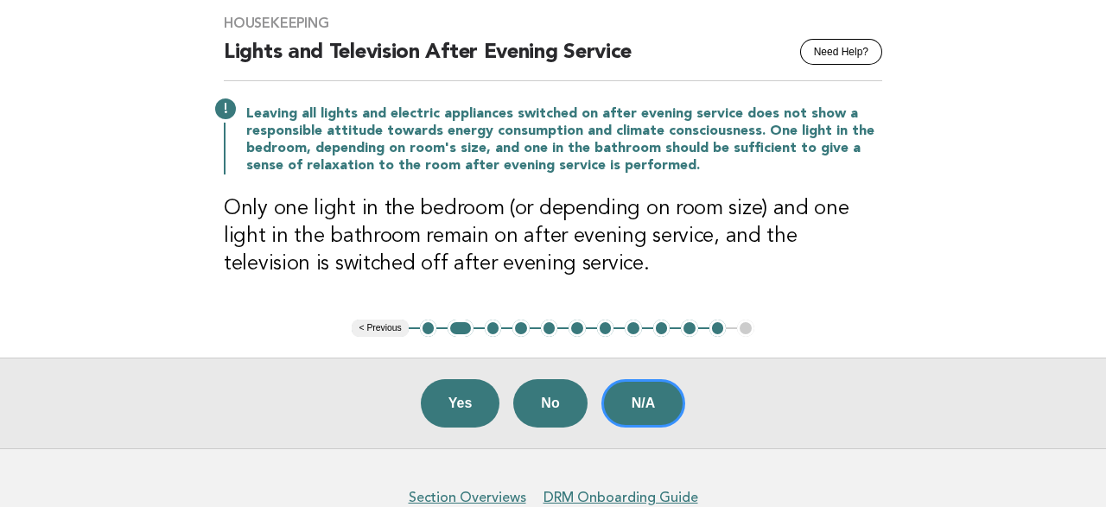
click at [499, 331] on button "3" at bounding box center [493, 328] width 17 height 17
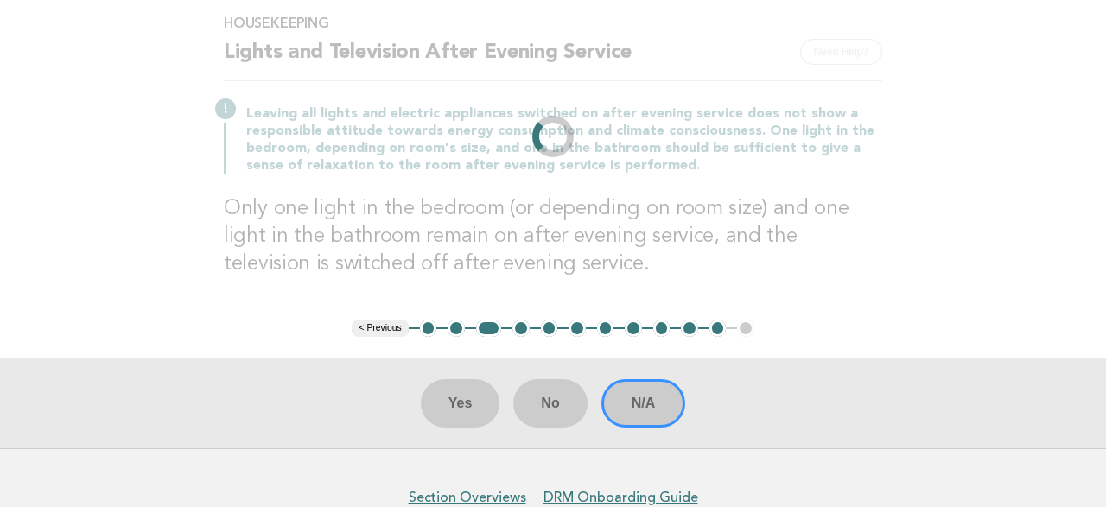
scroll to position [168, 0]
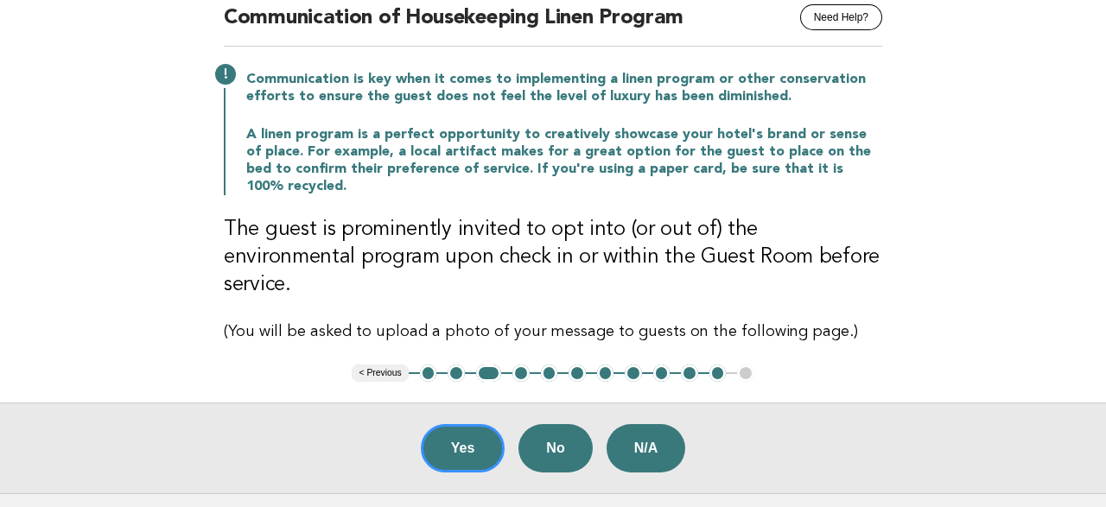
click at [525, 364] on button "4" at bounding box center [520, 372] width 17 height 17
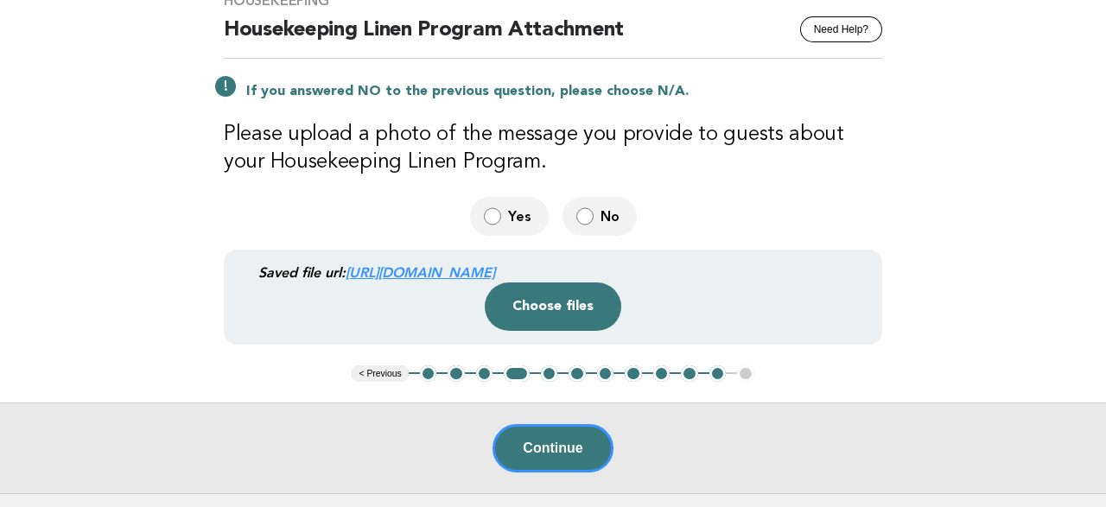
scroll to position [201, 0]
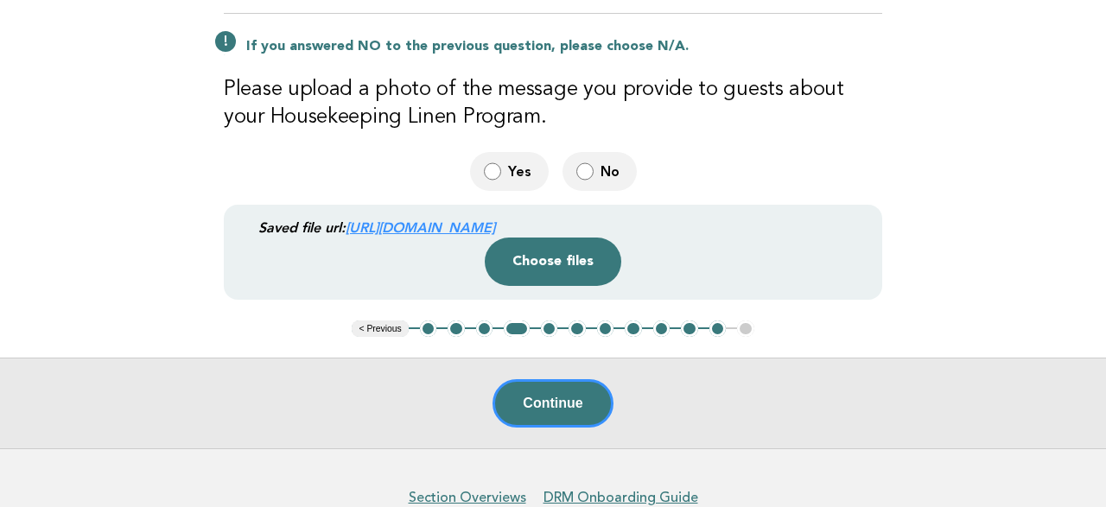
click at [495, 227] on link "https://ucarecdn.com/9965b167-c928-4505-ada3-99aca59a60cd/" at bounding box center [419, 227] width 149 height 16
click at [533, 399] on button "Continue" at bounding box center [552, 403] width 120 height 48
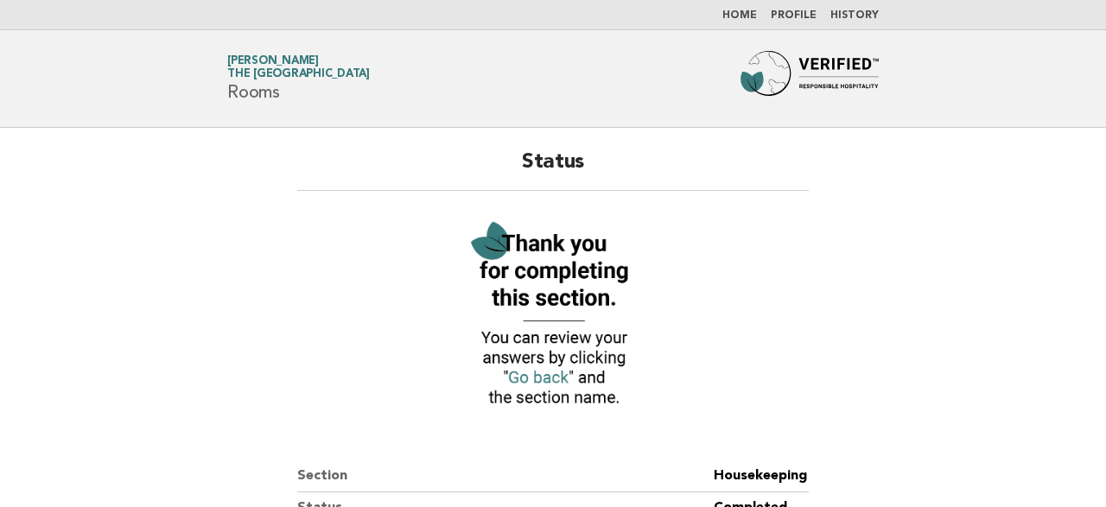
scroll to position [90, 0]
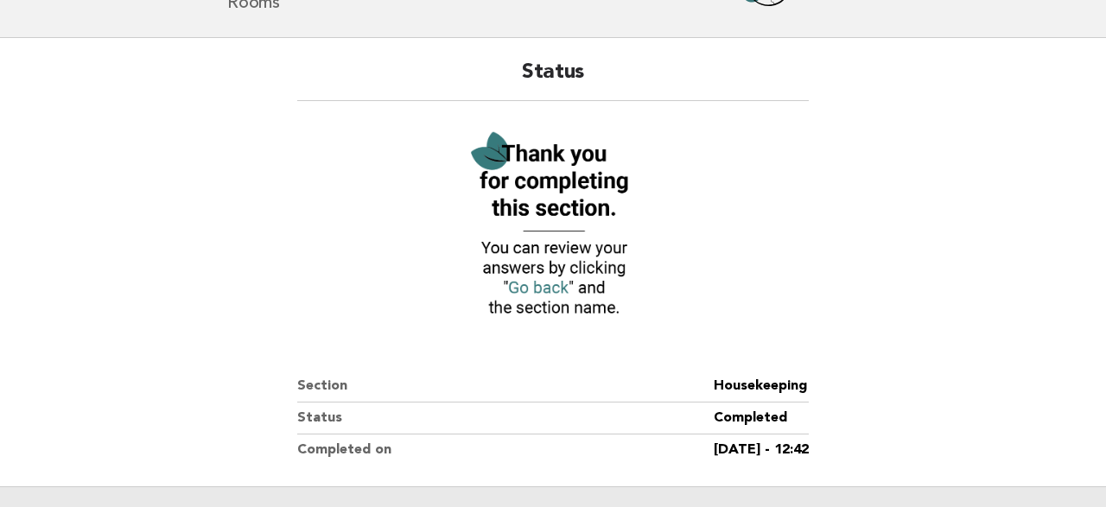
click at [543, 286] on img at bounding box center [553, 225] width 190 height 207
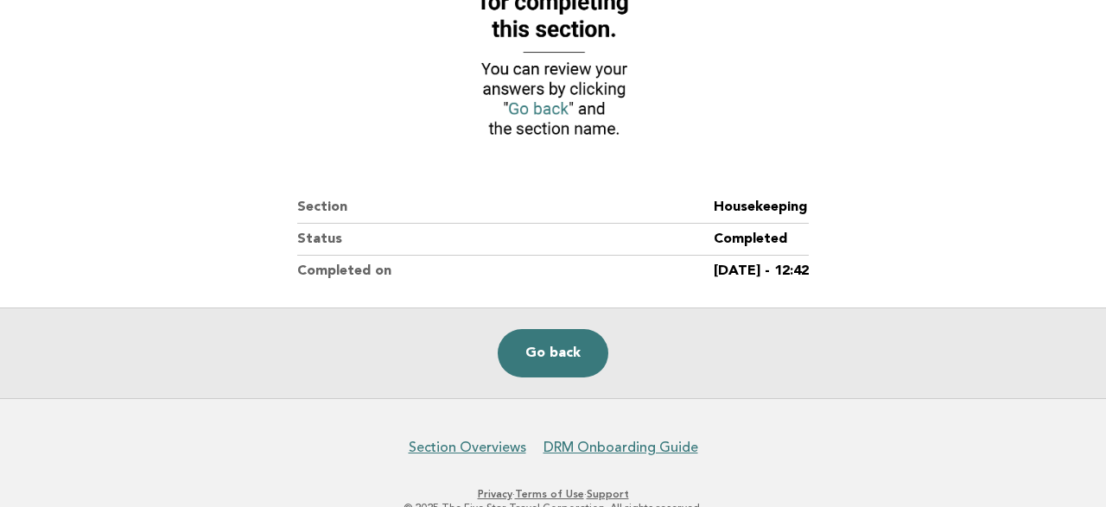
scroll to position [269, 0]
click at [573, 350] on link "Go back" at bounding box center [553, 352] width 111 height 48
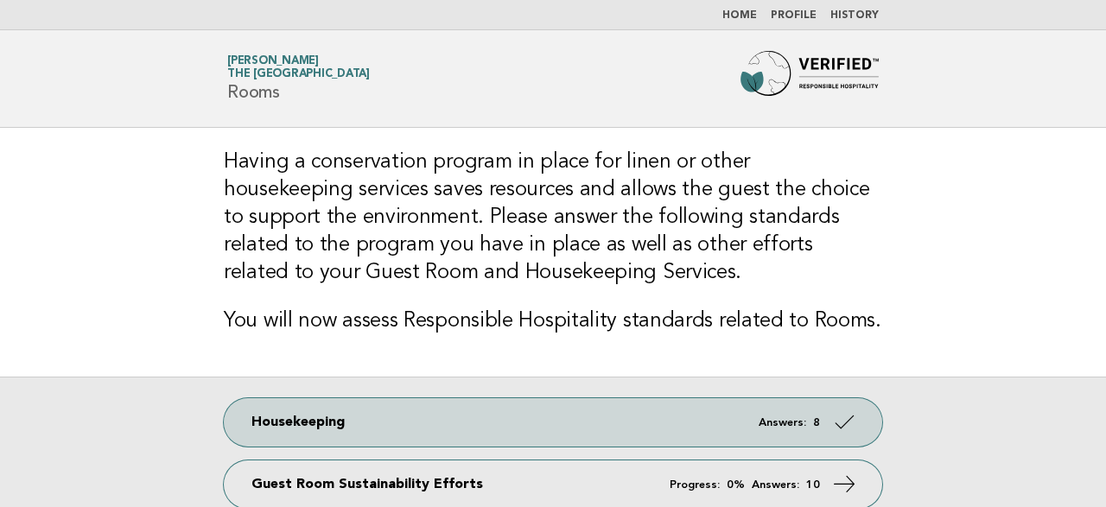
scroll to position [180, 0]
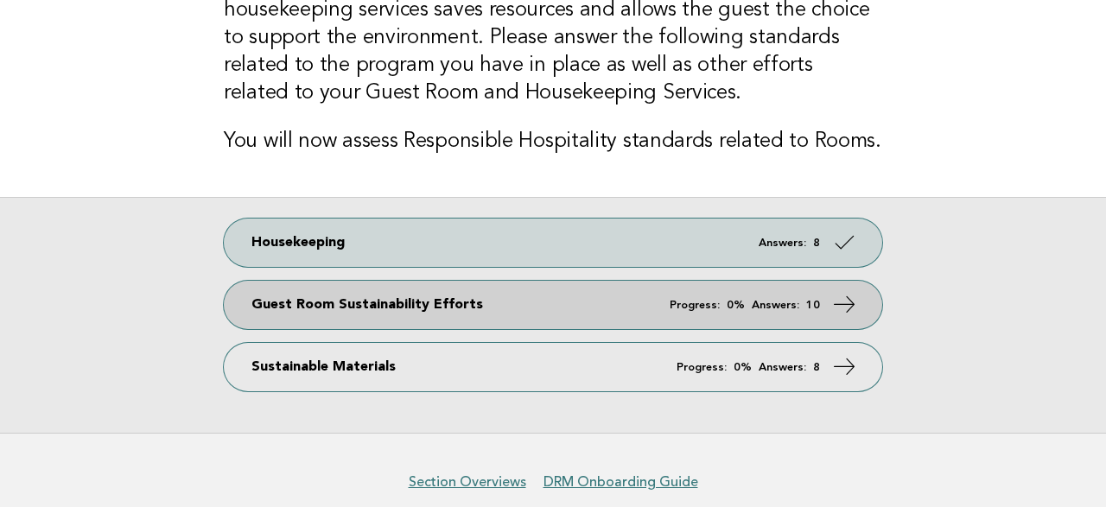
click at [428, 308] on link "Guest Room Sustainability Efforts Progress: 0% Answers: 10" at bounding box center [553, 305] width 658 height 48
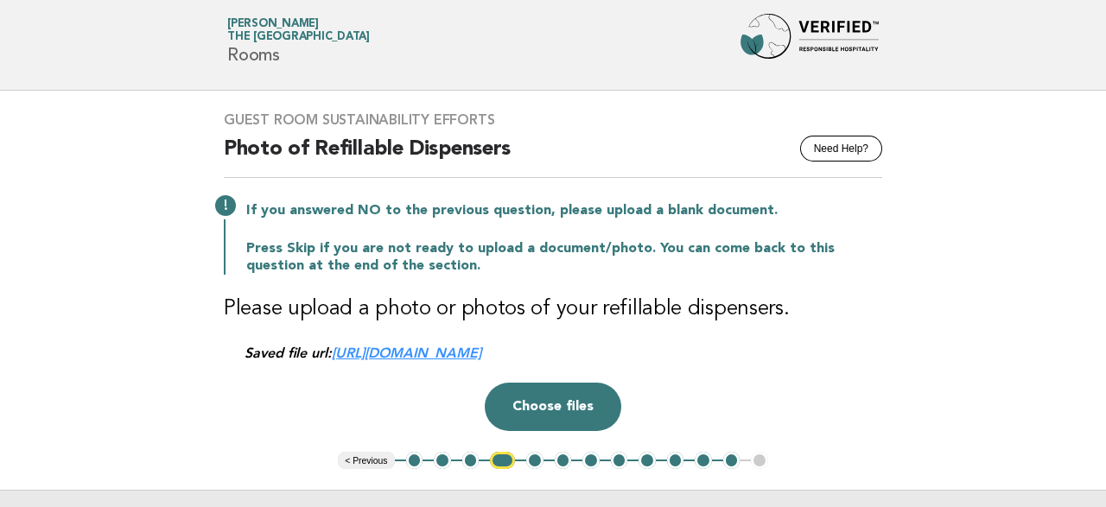
scroll to position [90, 0]
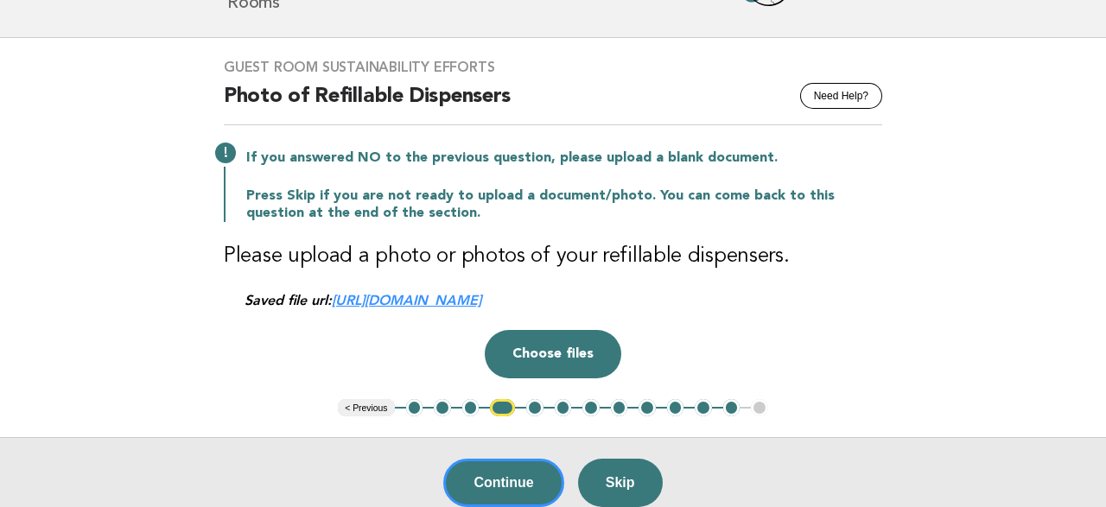
click at [469, 407] on button "3" at bounding box center [470, 407] width 17 height 17
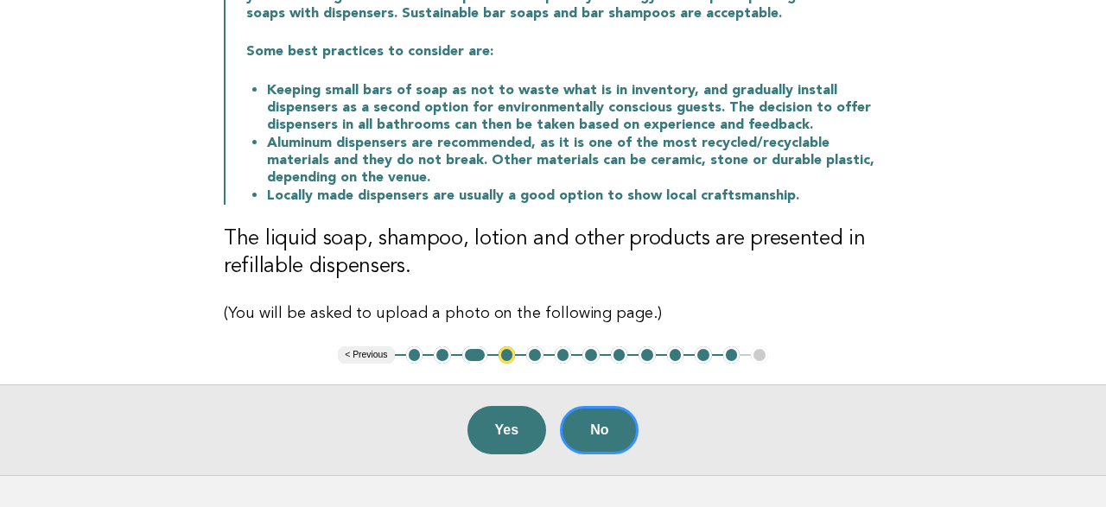
scroll to position [269, 0]
click at [534, 355] on button "5" at bounding box center [534, 353] width 17 height 17
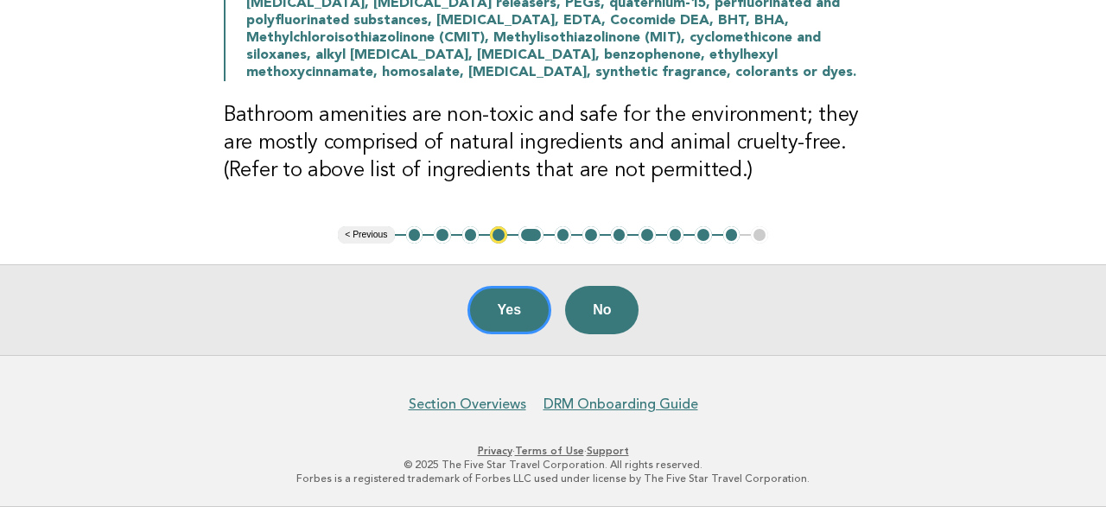
scroll to position [141, 0]
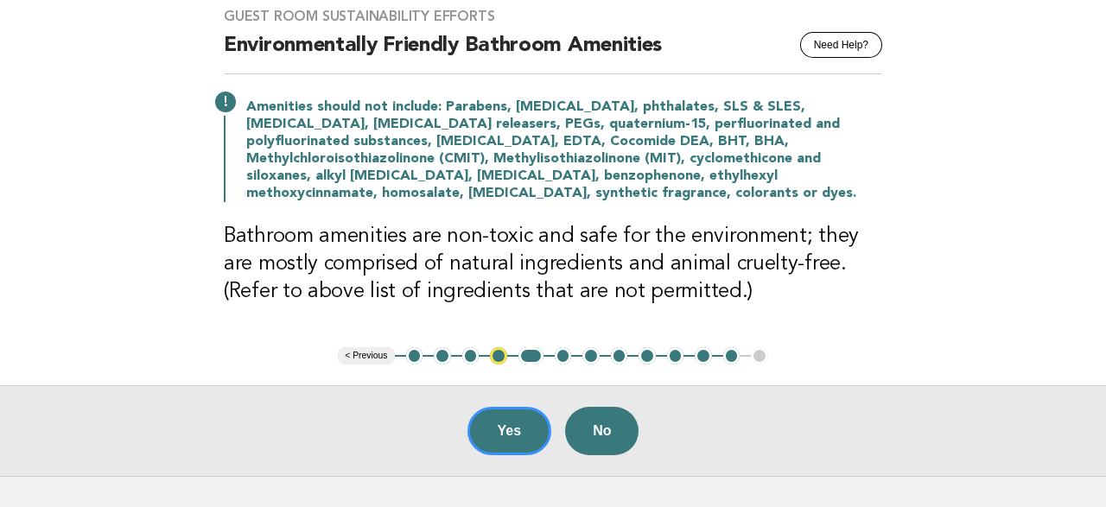
click at [409, 353] on button "1" at bounding box center [414, 355] width 17 height 17
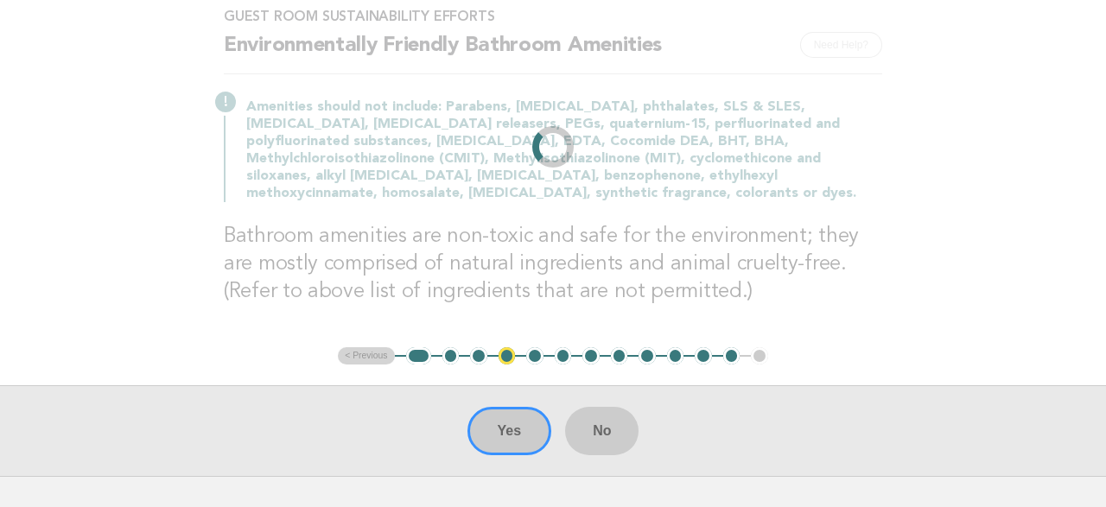
scroll to position [238, 0]
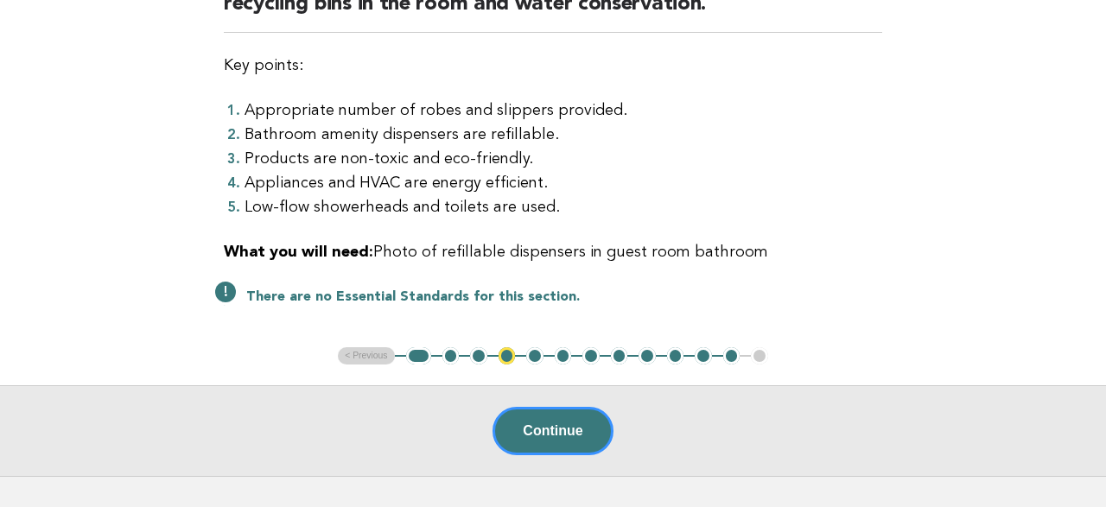
click at [447, 353] on button "2" at bounding box center [450, 355] width 17 height 17
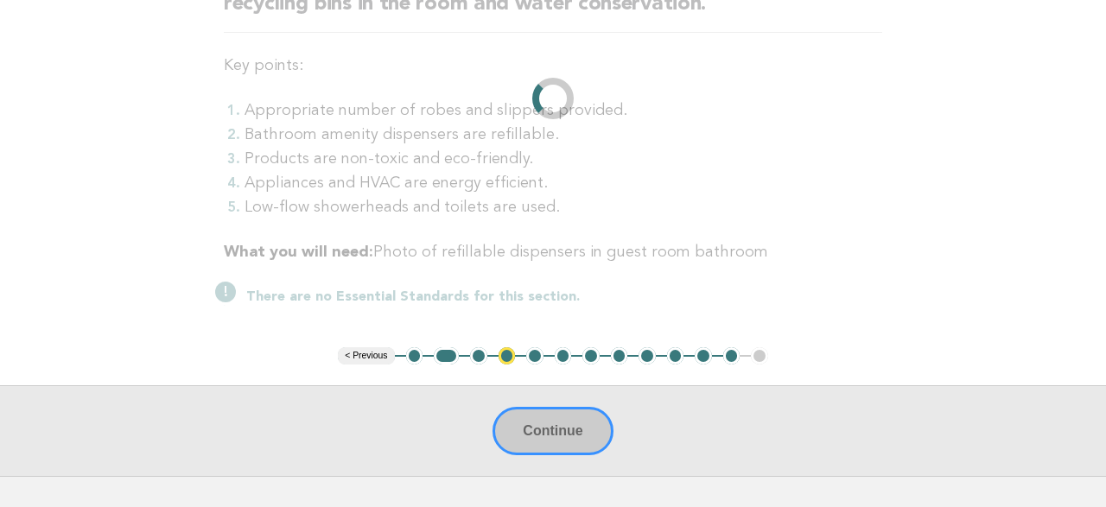
scroll to position [27, 0]
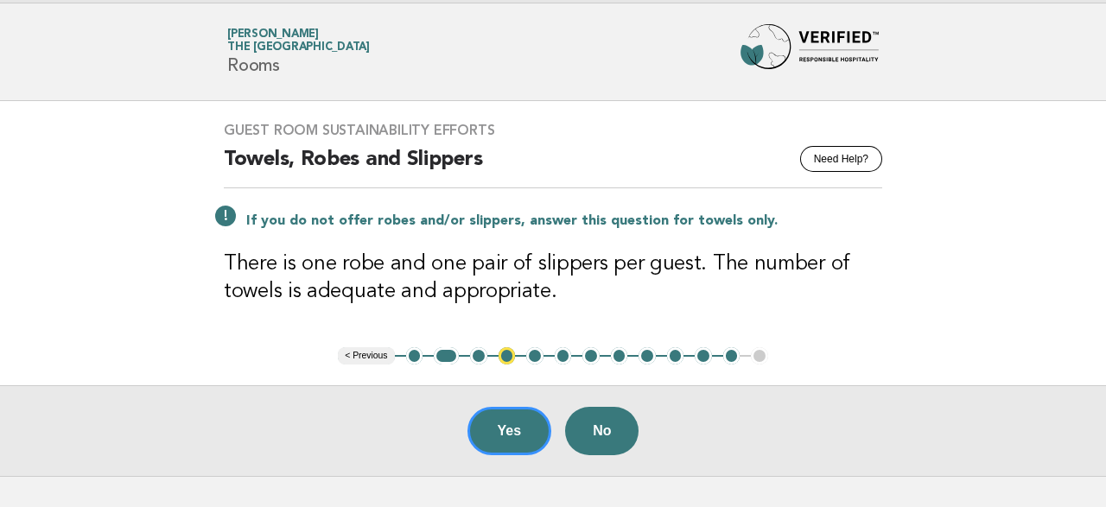
click at [472, 353] on button "3" at bounding box center [478, 355] width 17 height 17
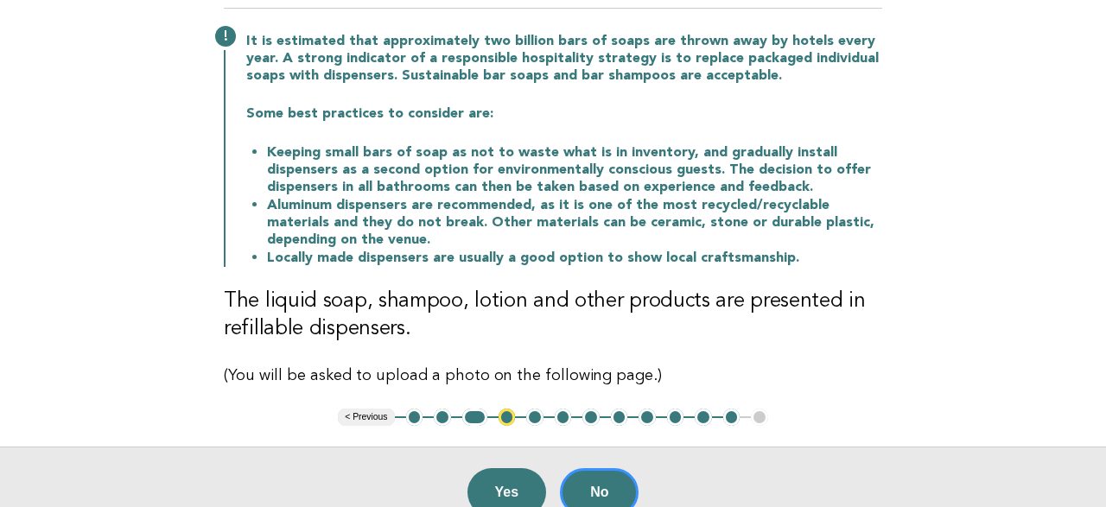
scroll to position [296, 0]
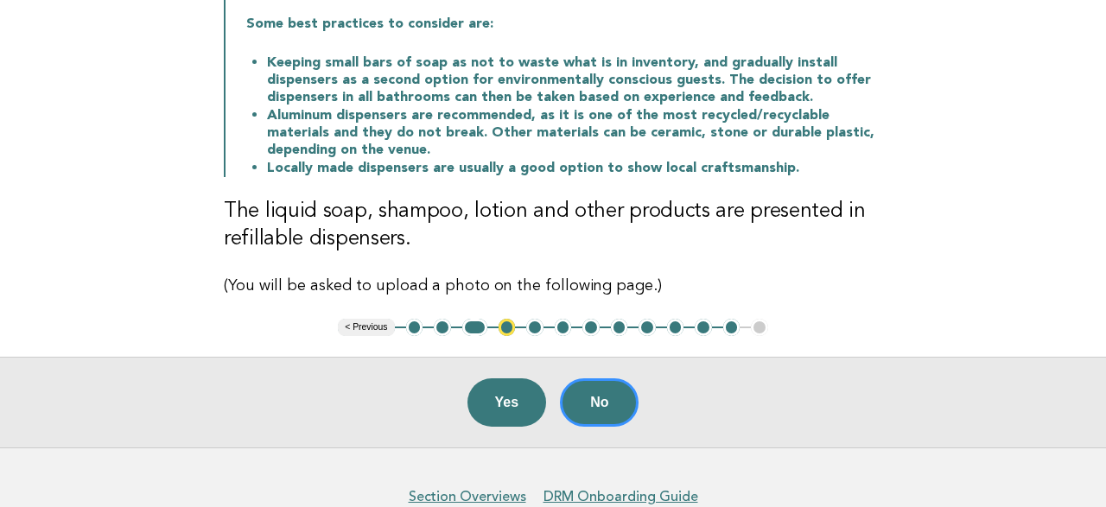
click at [505, 330] on button "4" at bounding box center [506, 327] width 17 height 17
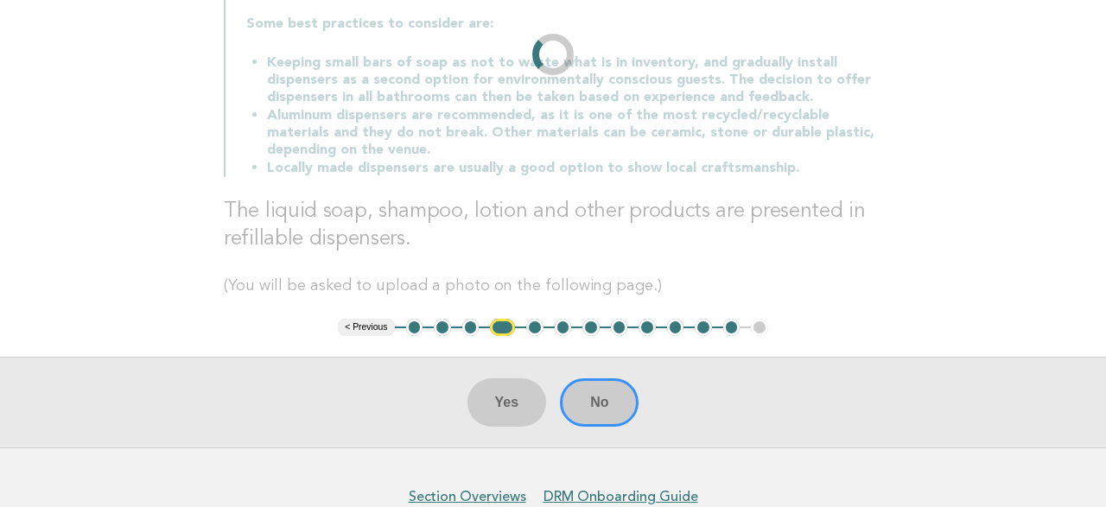
scroll to position [168, 0]
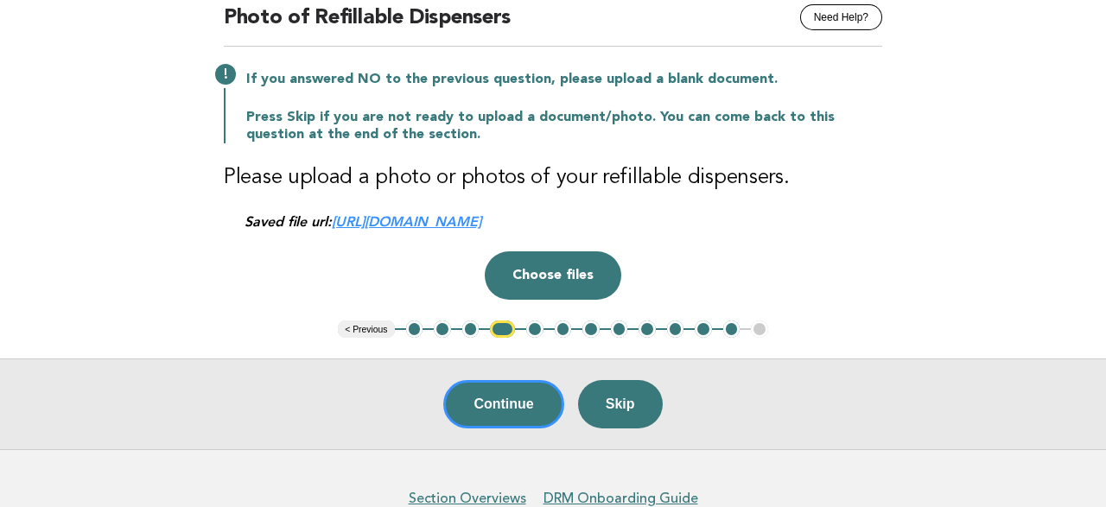
click at [460, 220] on link "https://ucarecdn.com/1712ca69-27dd-4dee-9656-cfbd8d145646/" at bounding box center [406, 221] width 149 height 16
click at [552, 274] on button "Choose files" at bounding box center [553, 275] width 136 height 48
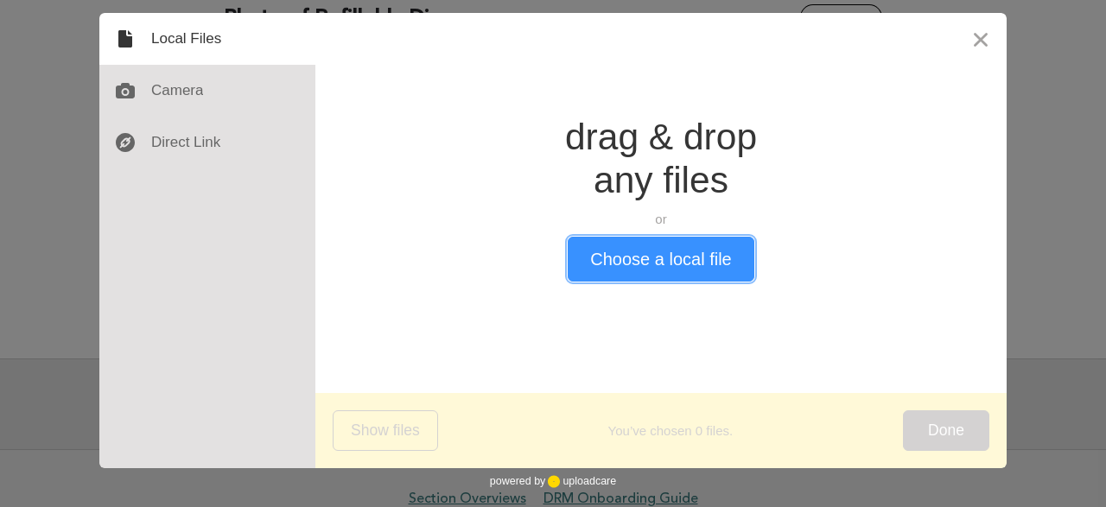
click at [662, 262] on button "Choose a local file" at bounding box center [660, 259] width 186 height 45
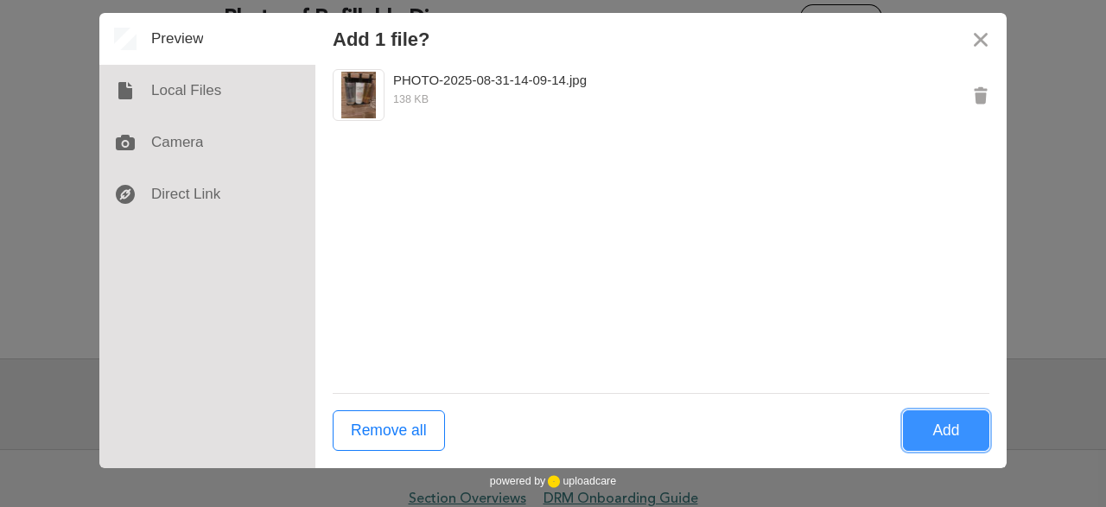
click at [958, 434] on button "Add" at bounding box center [946, 430] width 86 height 41
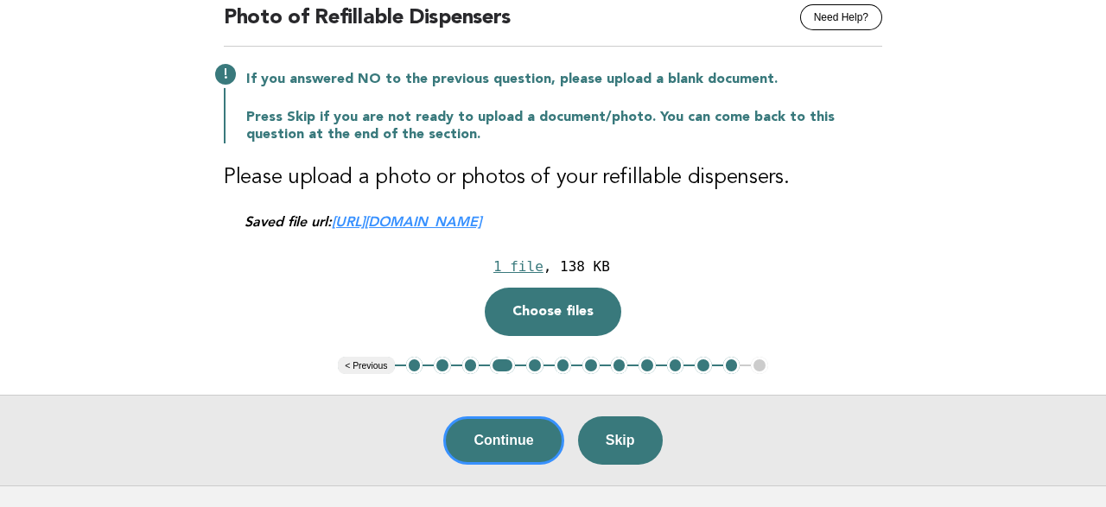
click at [481, 218] on link "https://ucarecdn.com/1712ca69-27dd-4dee-9656-cfbd8d145646/" at bounding box center [406, 221] width 149 height 16
click at [528, 267] on div "1 file" at bounding box center [518, 266] width 50 height 16
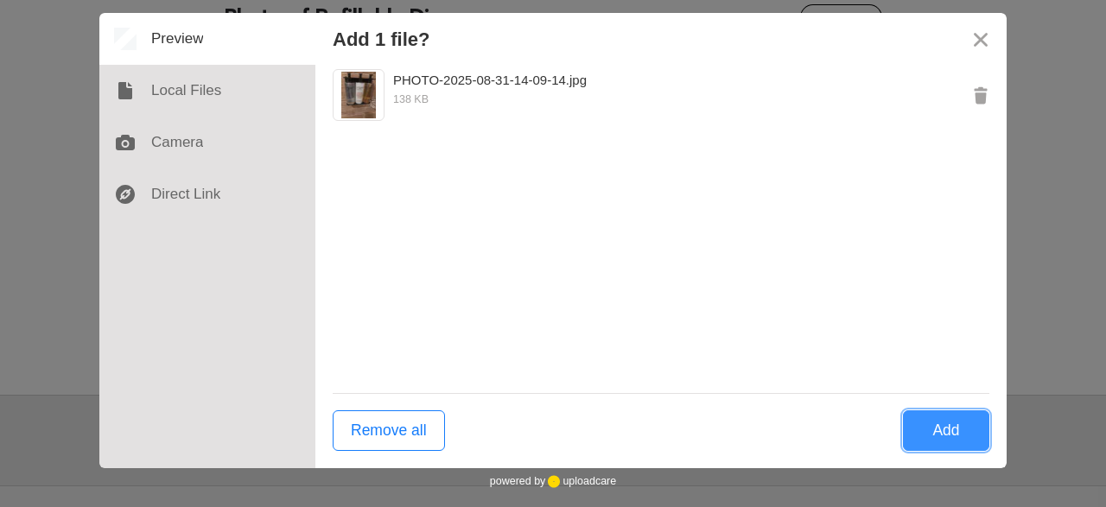
click at [924, 433] on button "Add" at bounding box center [946, 430] width 86 height 41
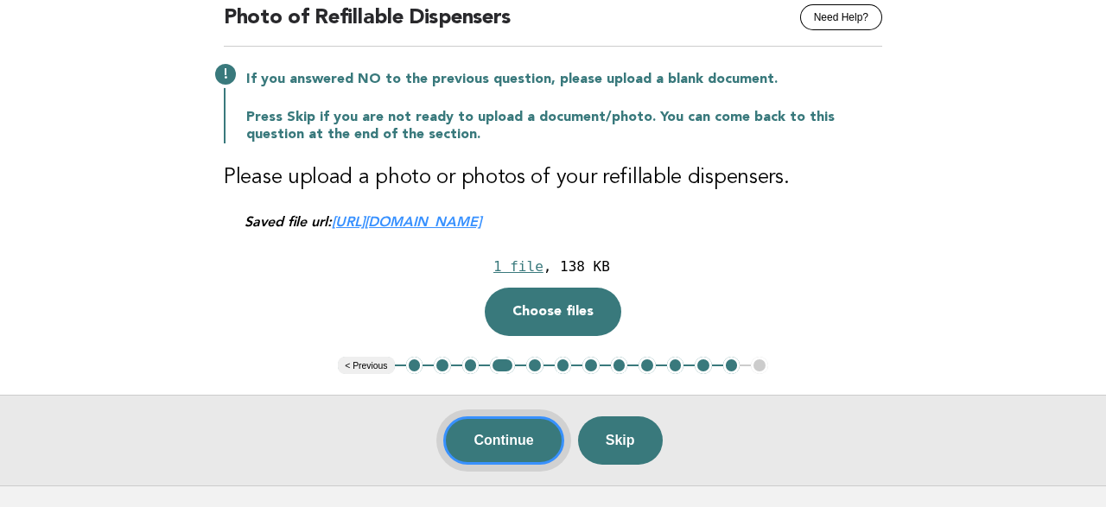
click at [540, 445] on button "Continue" at bounding box center [503, 440] width 120 height 48
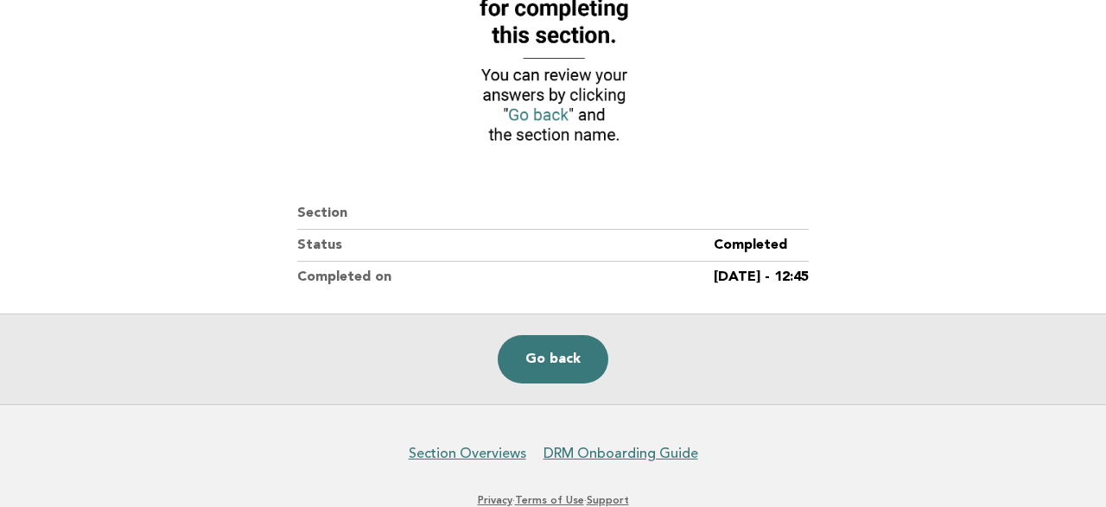
scroll to position [269, 0]
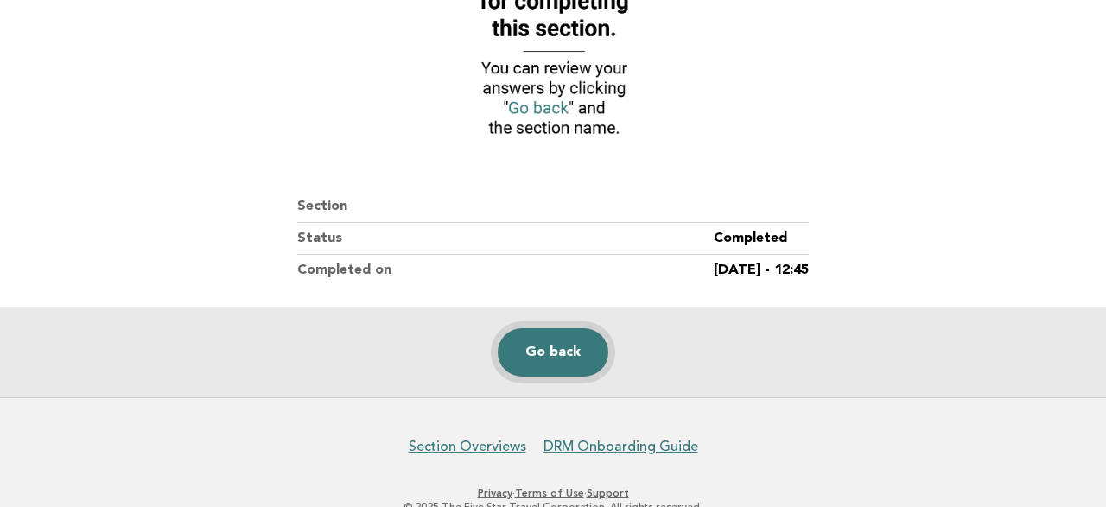
click at [570, 360] on link "Go back" at bounding box center [553, 352] width 111 height 48
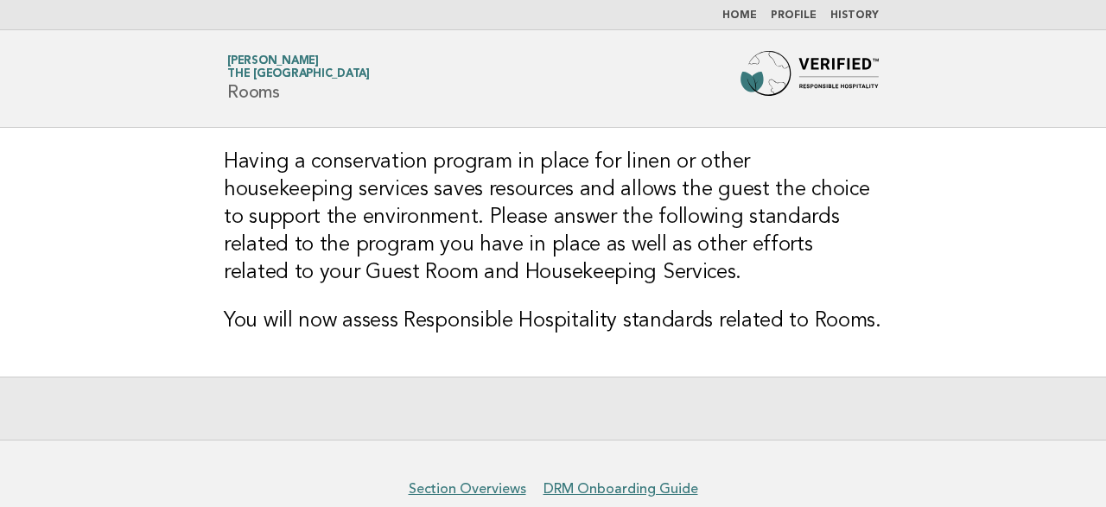
click at [745, 11] on link "Home" at bounding box center [739, 15] width 35 height 10
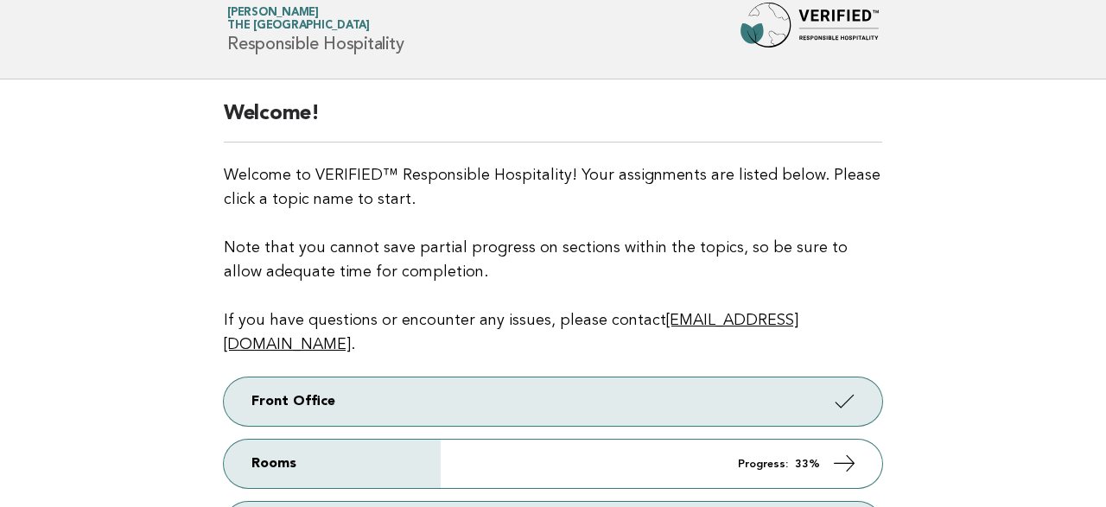
scroll to position [90, 0]
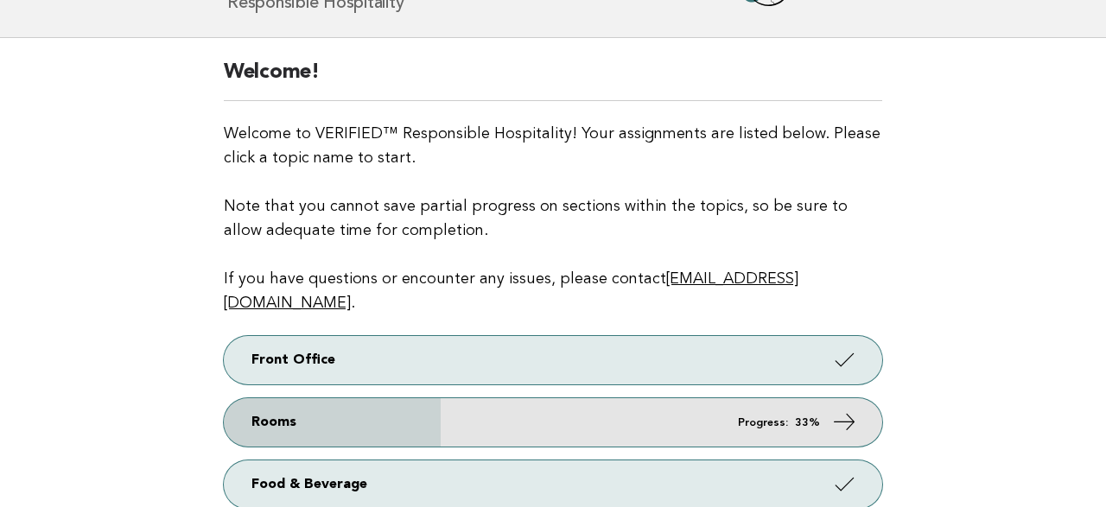
click at [742, 417] on em "Progress:" at bounding box center [763, 422] width 50 height 11
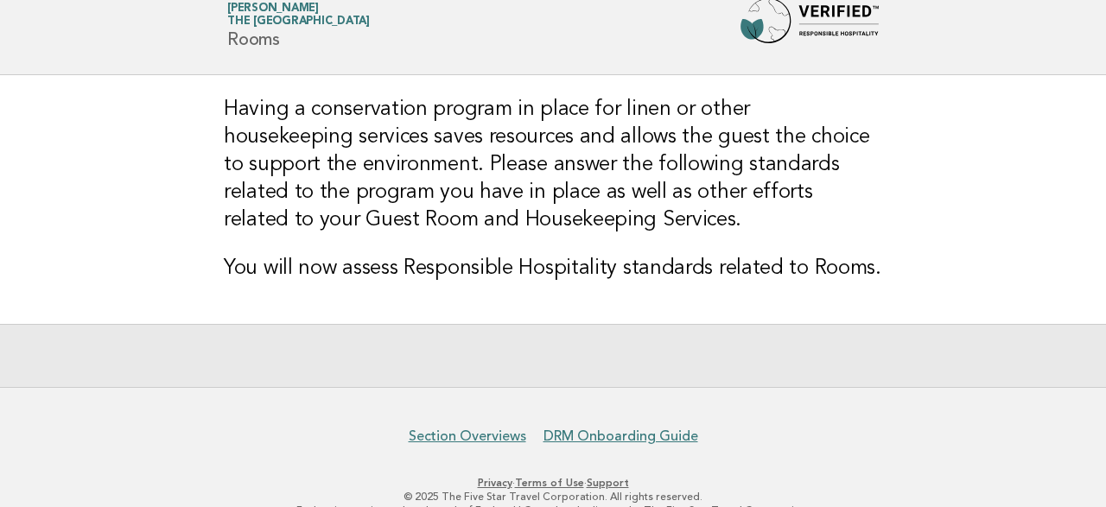
scroll to position [82, 0]
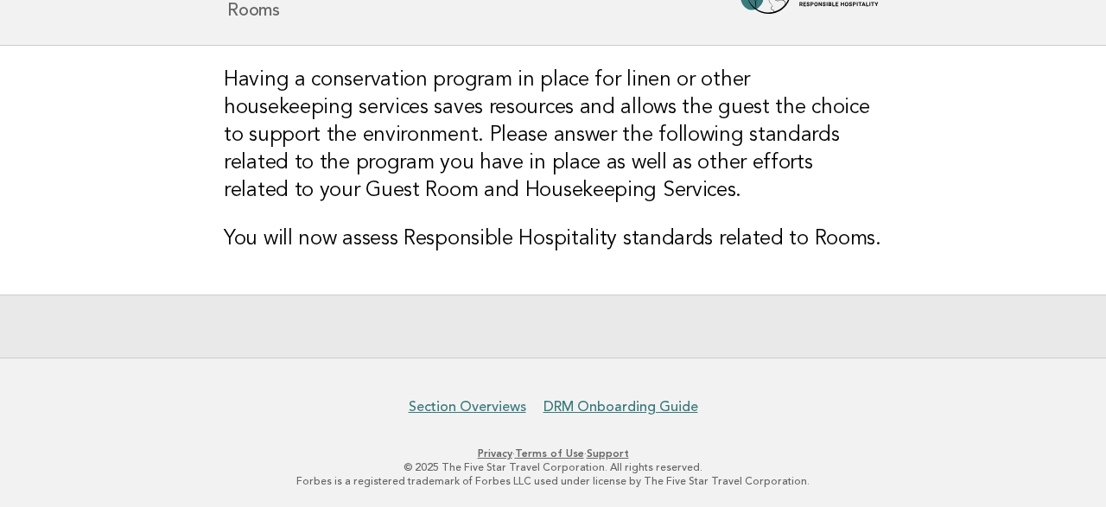
click at [471, 234] on h3 "You will now assess Responsible Hospitality standards related to Rooms." at bounding box center [553, 239] width 658 height 28
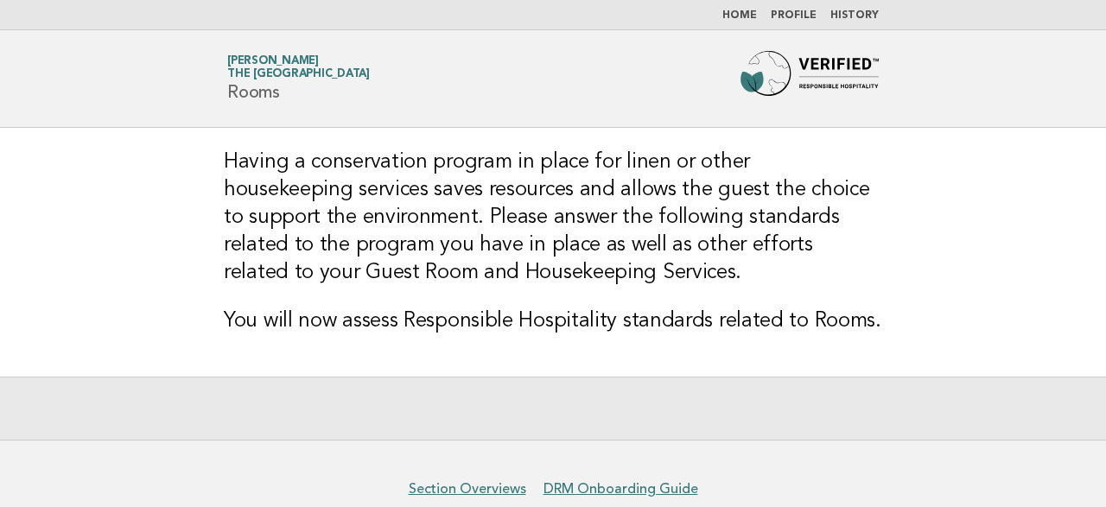
click at [745, 16] on link "Home" at bounding box center [739, 15] width 35 height 10
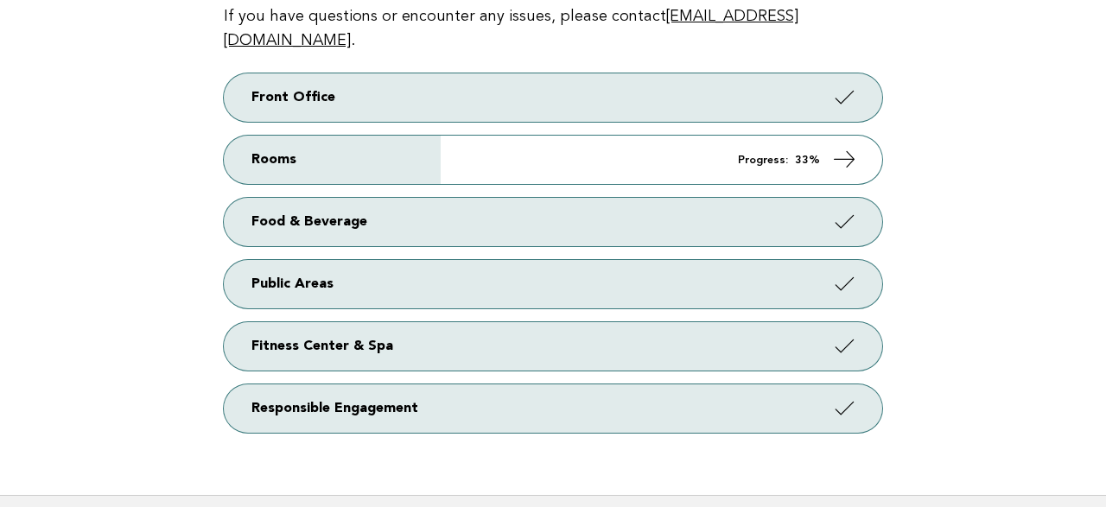
scroll to position [359, 0]
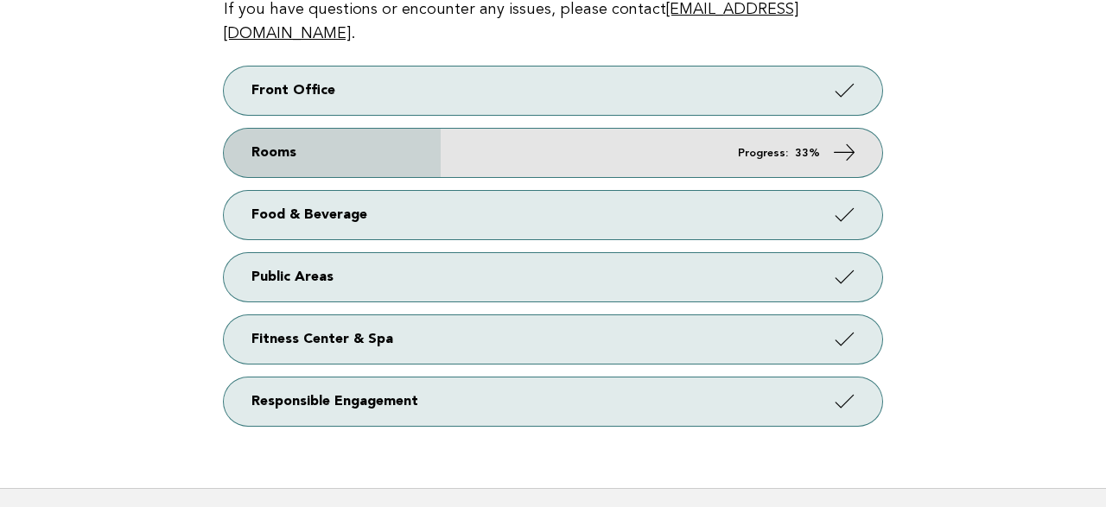
click at [250, 129] on link "Rooms Progress: 33%" at bounding box center [553, 153] width 658 height 48
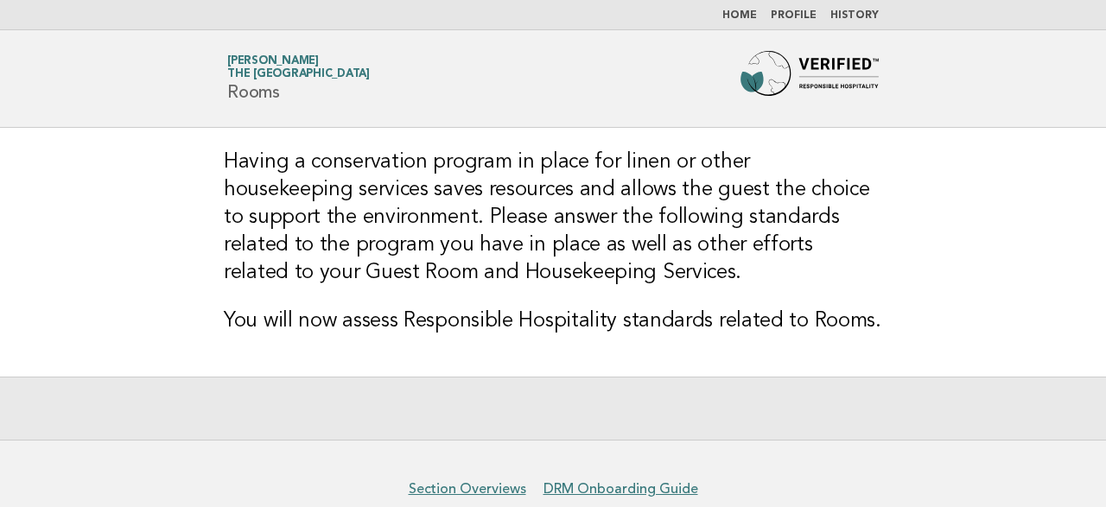
scroll to position [82, 0]
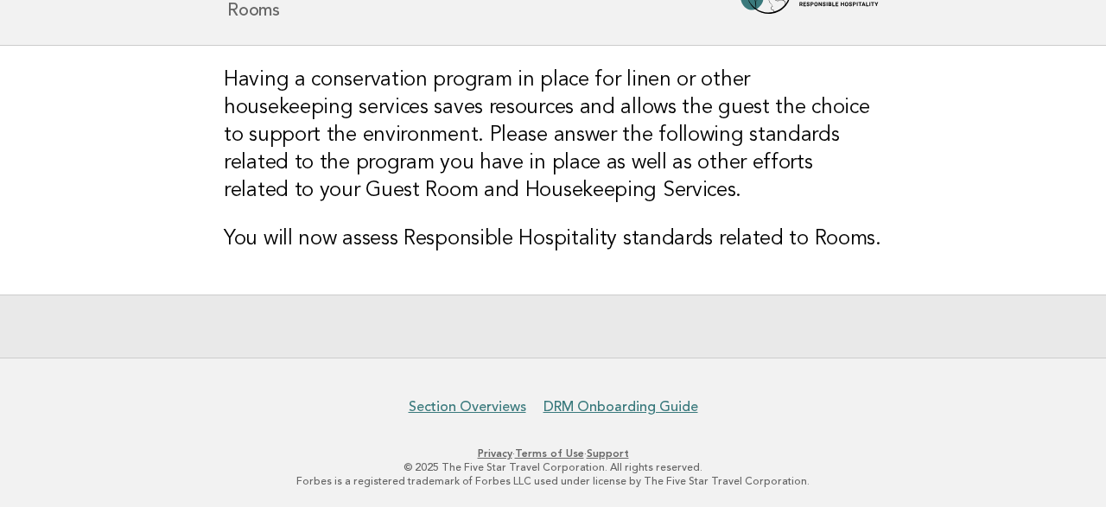
click at [627, 248] on h3 "You will now assess Responsible Hospitality standards related to Rooms." at bounding box center [553, 239] width 658 height 28
